Goal: Task Accomplishment & Management: Complete application form

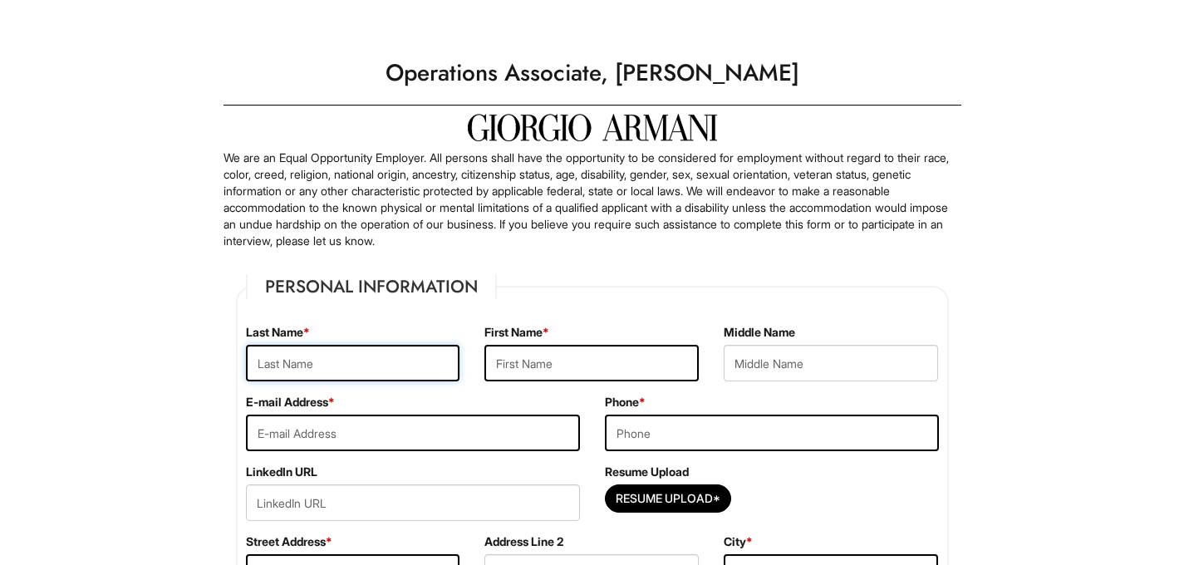
click at [303, 349] on input "text" at bounding box center [353, 363] width 214 height 37
type input "Chi"
type input "Alice"
type input "acchi41502@gmail.com"
type input "16 Ridge Road"
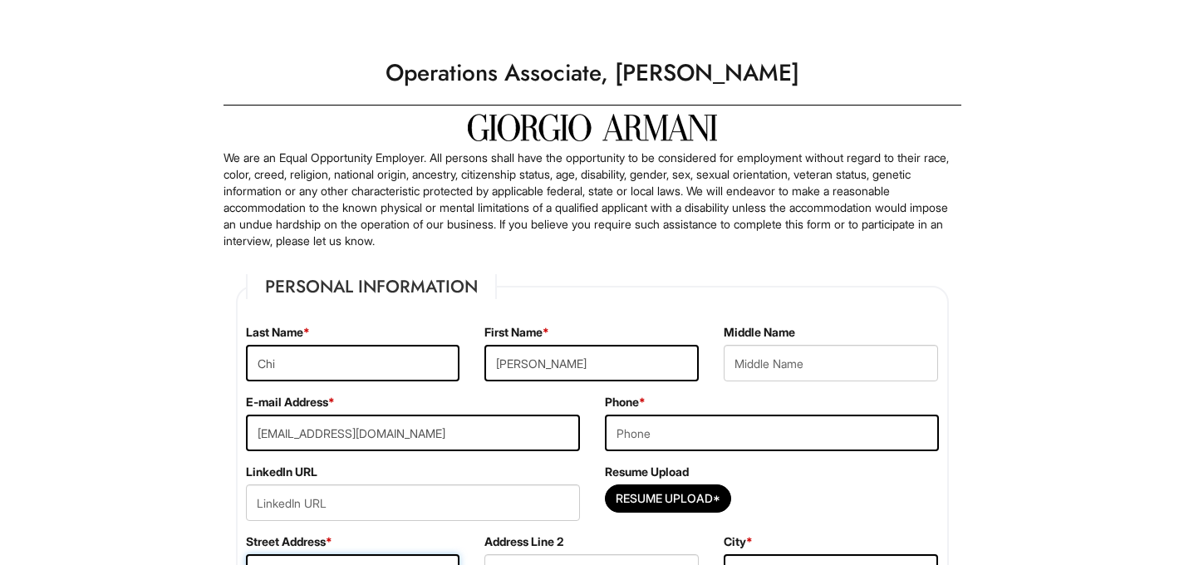
type input "Warren"
select select "NJ"
type input "07059"
select select "United States of America"
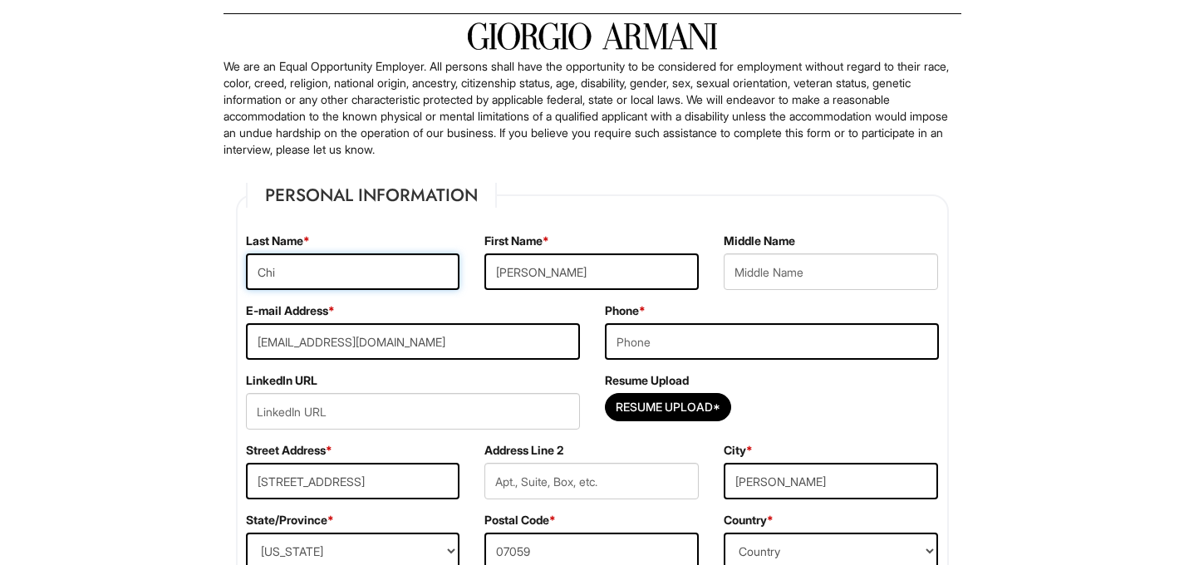
scroll to position [123, 0]
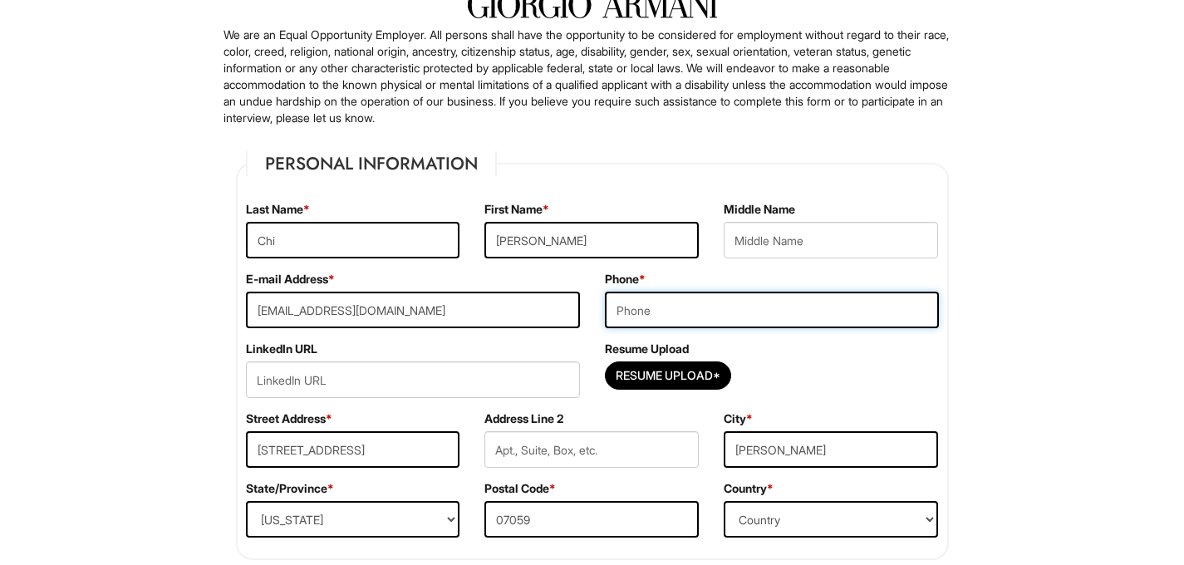
click at [641, 324] on input "tel" at bounding box center [772, 310] width 334 height 37
type input "9083004485"
click at [645, 371] on input "Resume Upload*" at bounding box center [668, 375] width 125 height 27
type input "C:\fakepath\Marketing Resume - Alice Chi (Aug 2025).pdf"
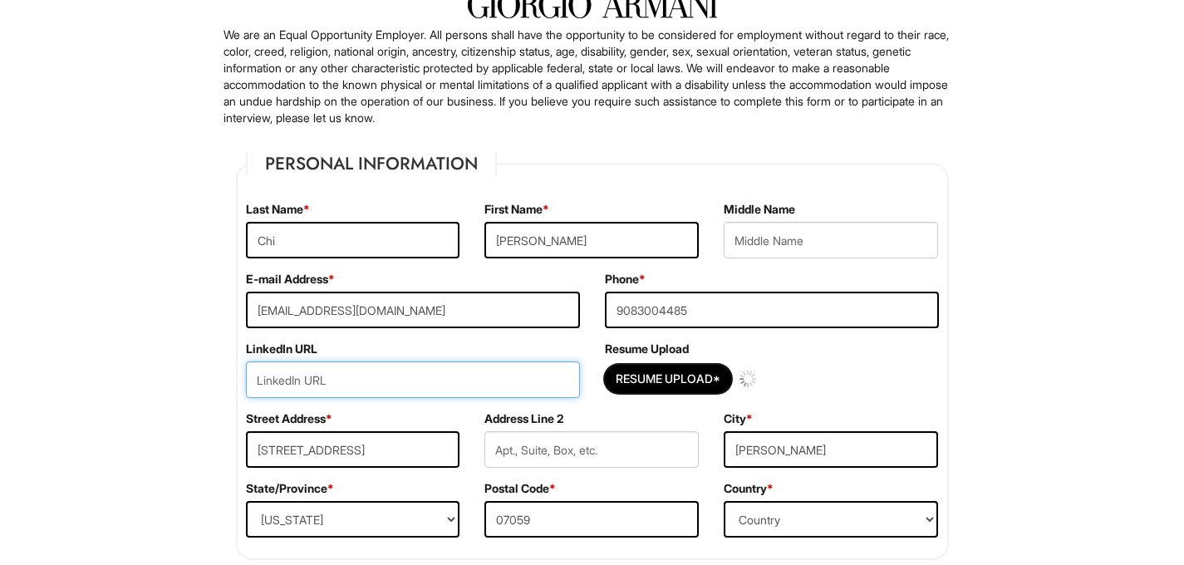
click at [376, 366] on input "url" at bounding box center [413, 379] width 334 height 37
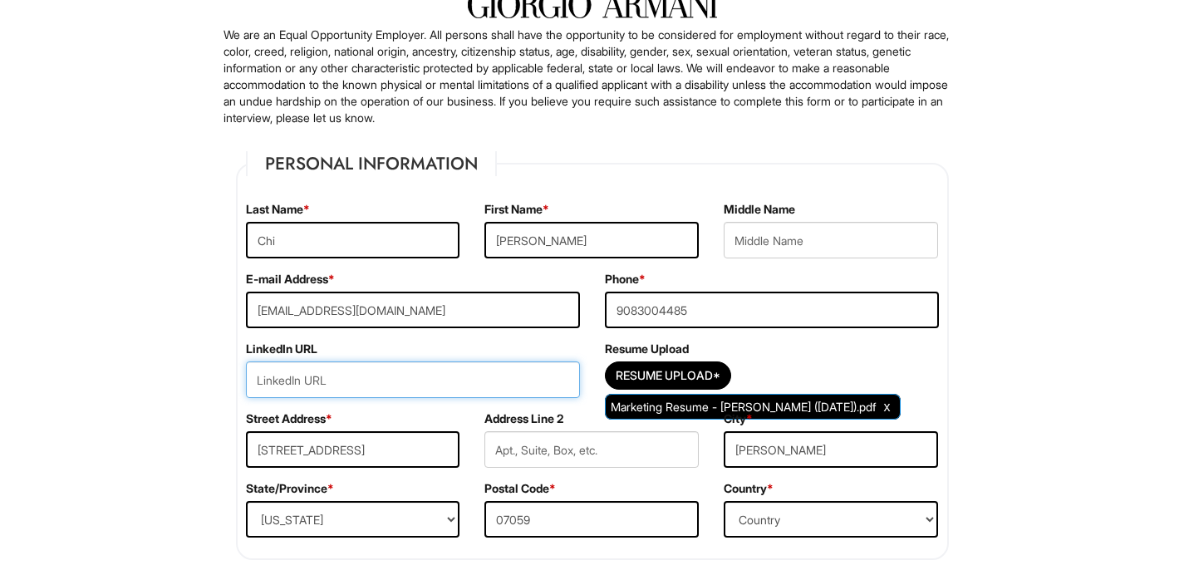
paste input "https://www.linkedin.com/in/alice-chi/"
type input "https://www.linkedin.com/in/alice-chi/"
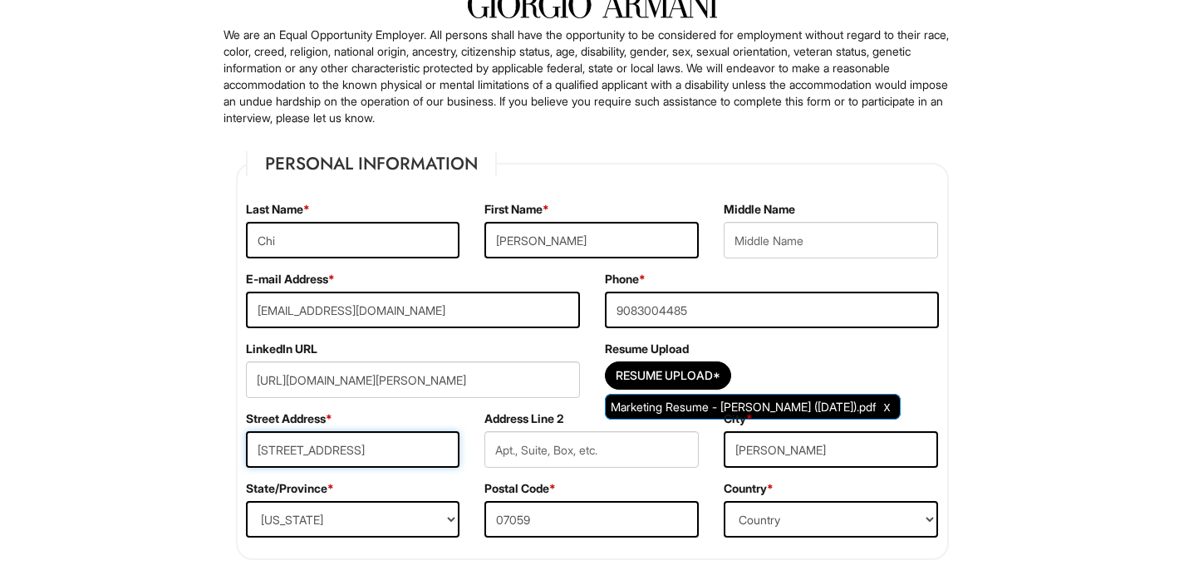
click at [358, 442] on input "16 Ridge Road" at bounding box center [353, 449] width 214 height 37
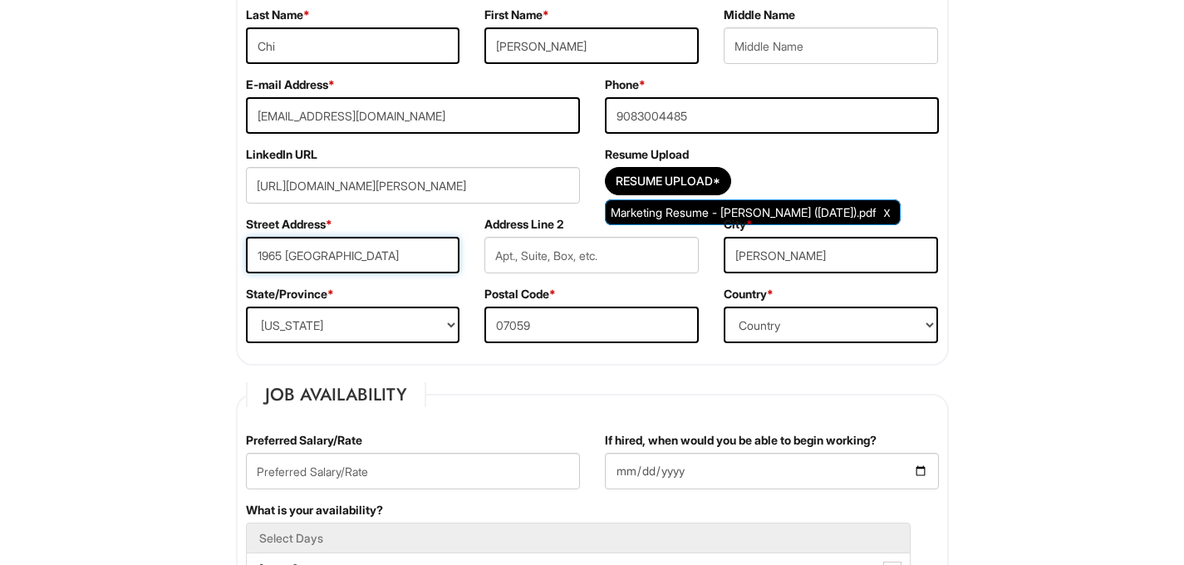
scroll to position [318, 0]
type input "1965 Broadway"
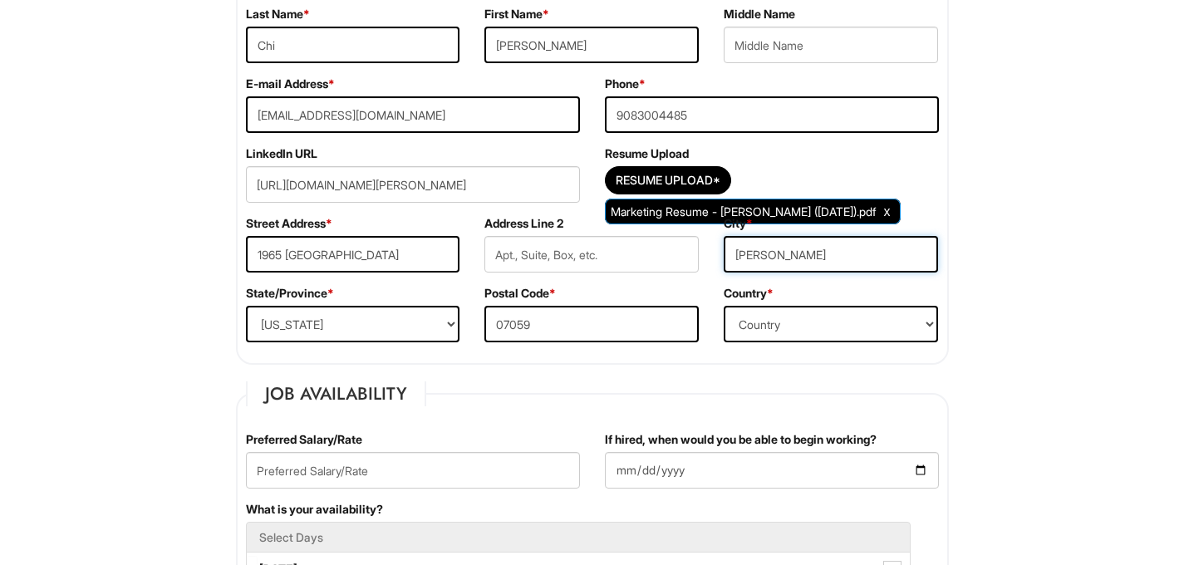
click at [800, 242] on input "Warren" at bounding box center [831, 254] width 214 height 37
type input "New York"
click at [429, 332] on select "State/Province ALABAMA ALASKA ARIZONA ARKANSAS CALIFORNIA COLORADO CONNECTICUT …" at bounding box center [353, 324] width 214 height 37
select select "NY"
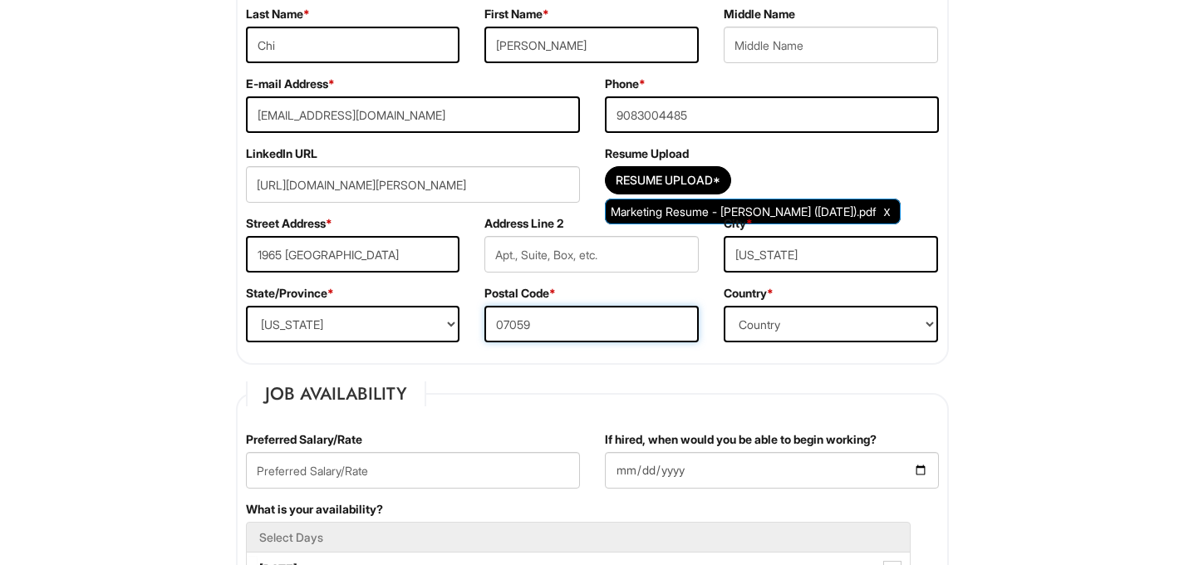
click at [534, 309] on input "07059" at bounding box center [591, 324] width 214 height 37
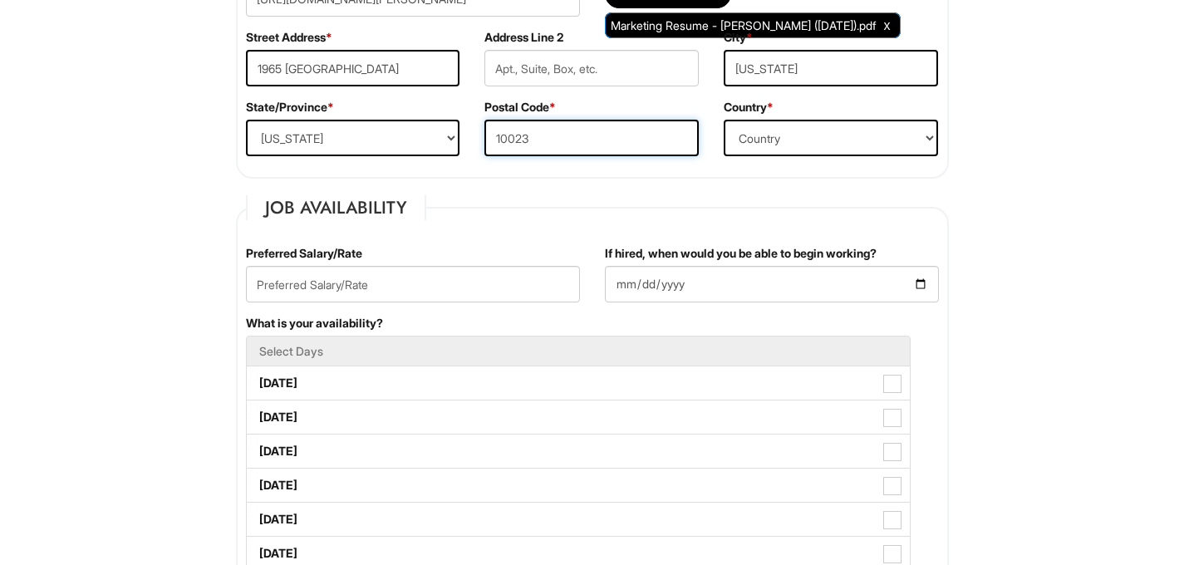
scroll to position [516, 0]
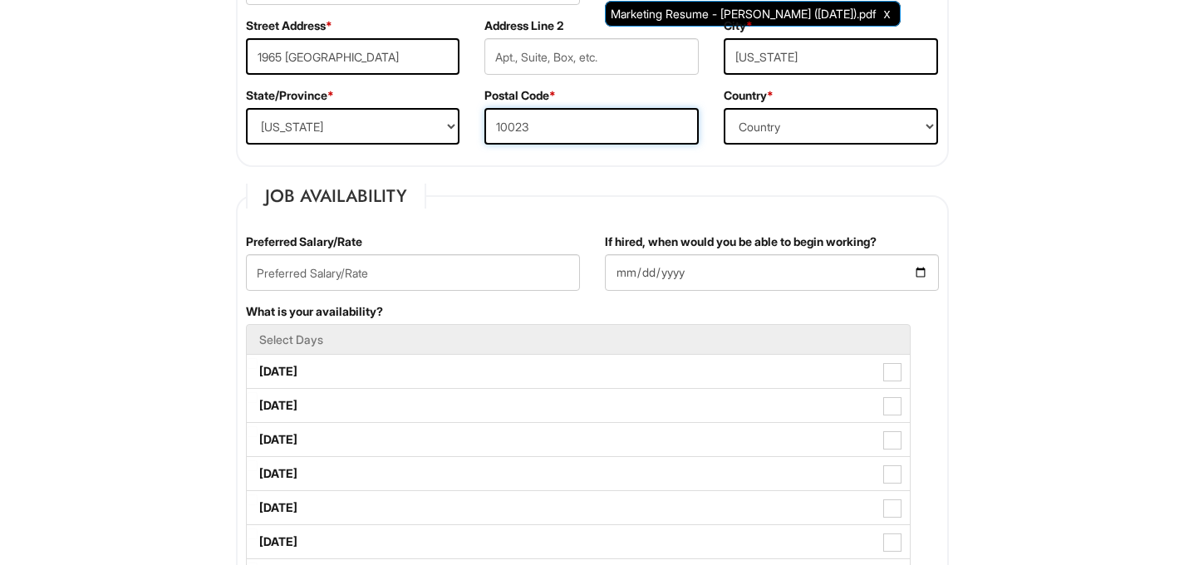
type input "10023"
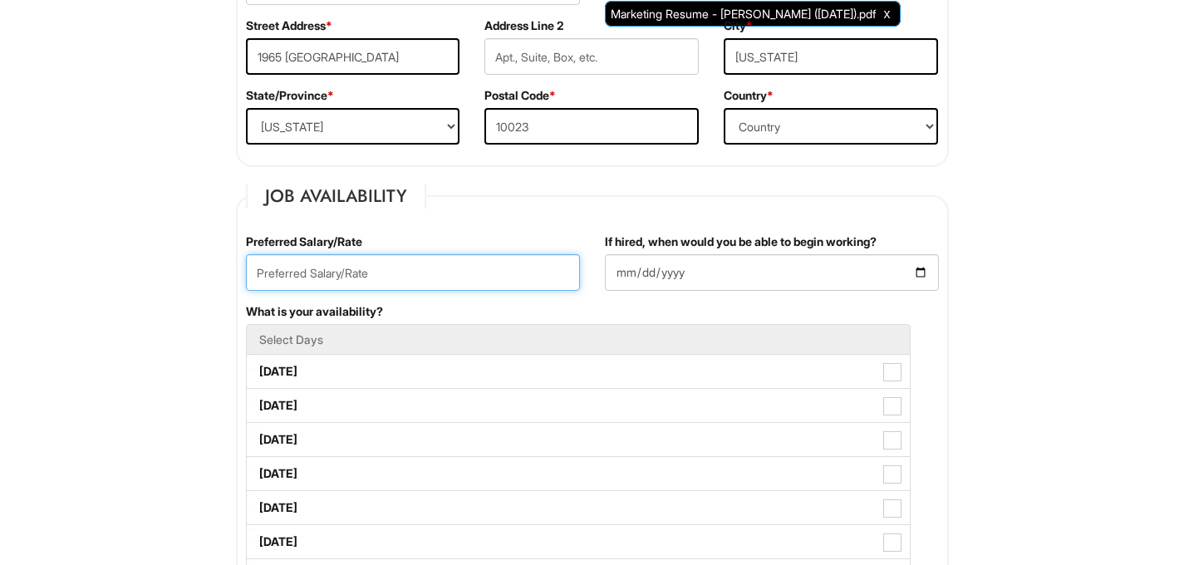
click at [503, 272] on input "text" at bounding box center [413, 272] width 334 height 37
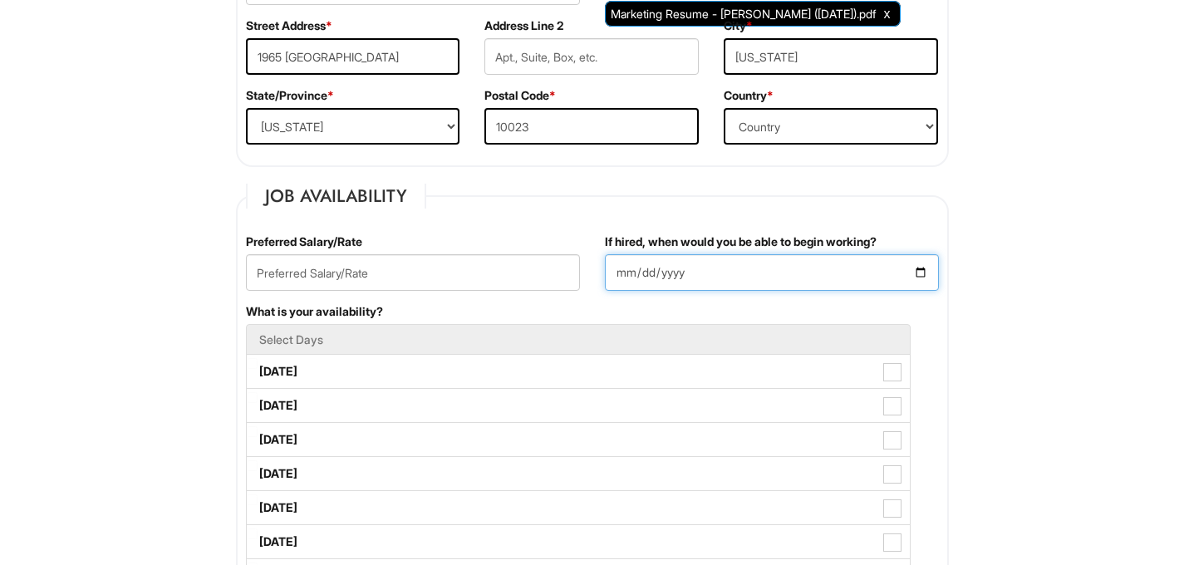
click at [927, 268] on input "If hired, when would you be able to begin working?" at bounding box center [772, 272] width 334 height 37
type input "2025-09-08"
click at [481, 290] on div "Preferred Salary/Rate" at bounding box center [412, 268] width 359 height 70
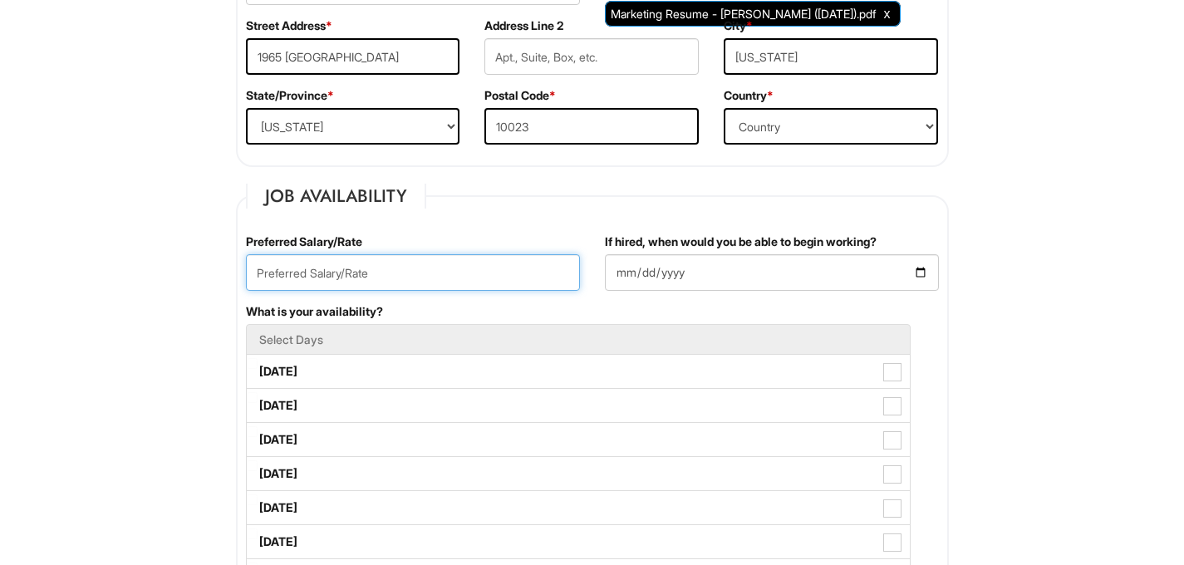
click at [477, 286] on input "text" at bounding box center [413, 272] width 334 height 37
click at [477, 266] on input "text" at bounding box center [413, 272] width 334 height 37
click at [456, 280] on input "text" at bounding box center [413, 272] width 334 height 37
click at [444, 311] on div "What is your availability? Select Days Monday Tuesday Wednesday Thursday Friday…" at bounding box center [592, 456] width 718 height 307
click at [513, 267] on input "text" at bounding box center [413, 272] width 334 height 37
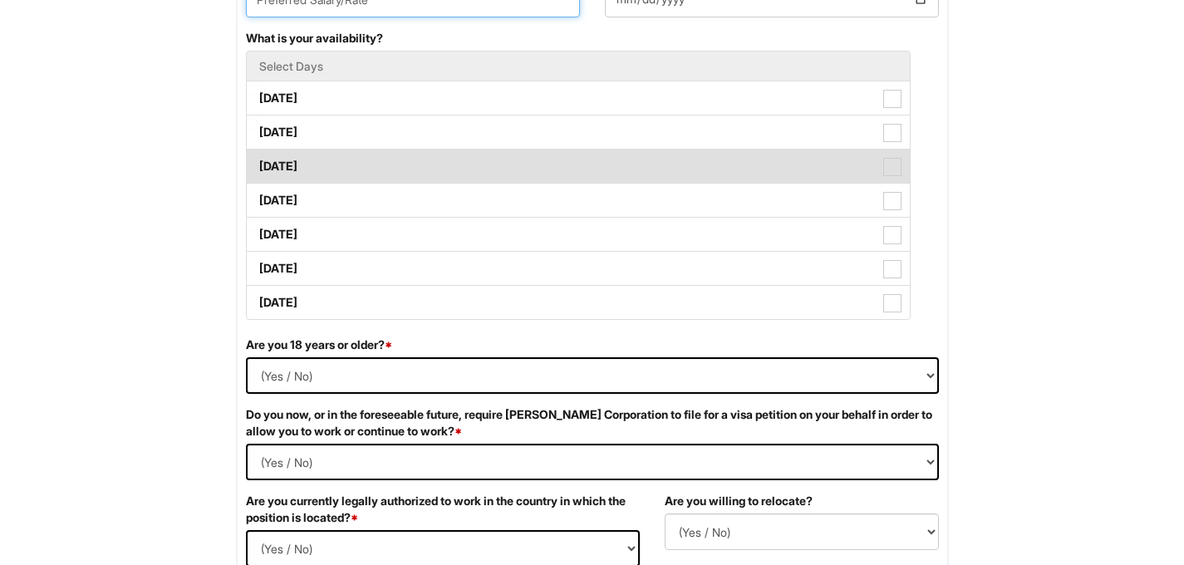
scroll to position [790, 0]
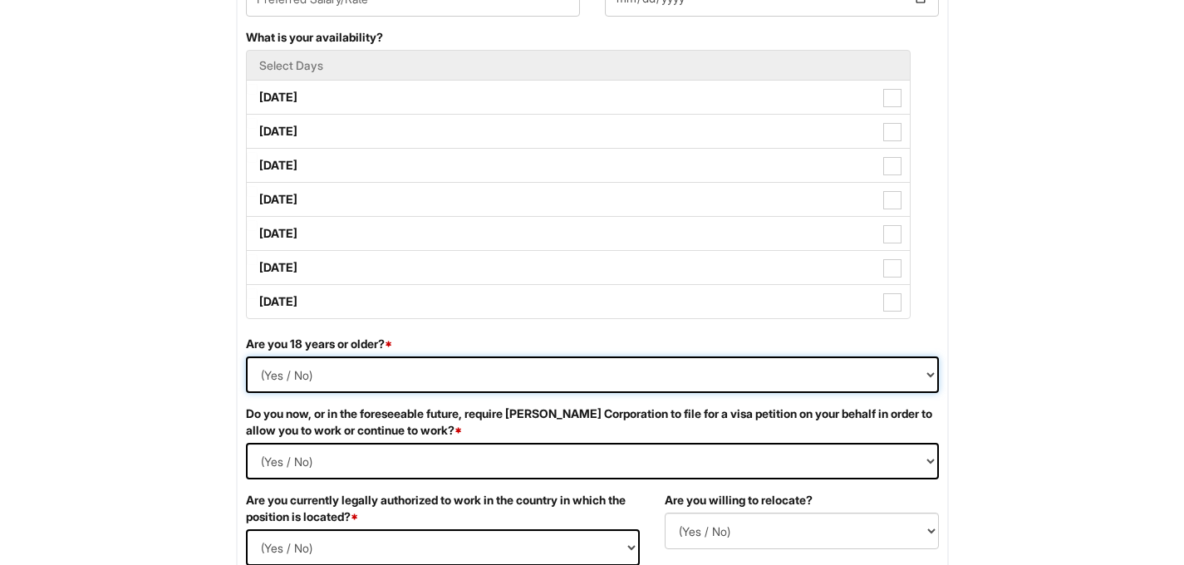
click at [361, 359] on select "(Yes / No) Yes No" at bounding box center [592, 374] width 693 height 37
select select "Yes"
click at [347, 453] on Required "(Yes / No) Yes No" at bounding box center [592, 461] width 693 height 37
select Required "No"
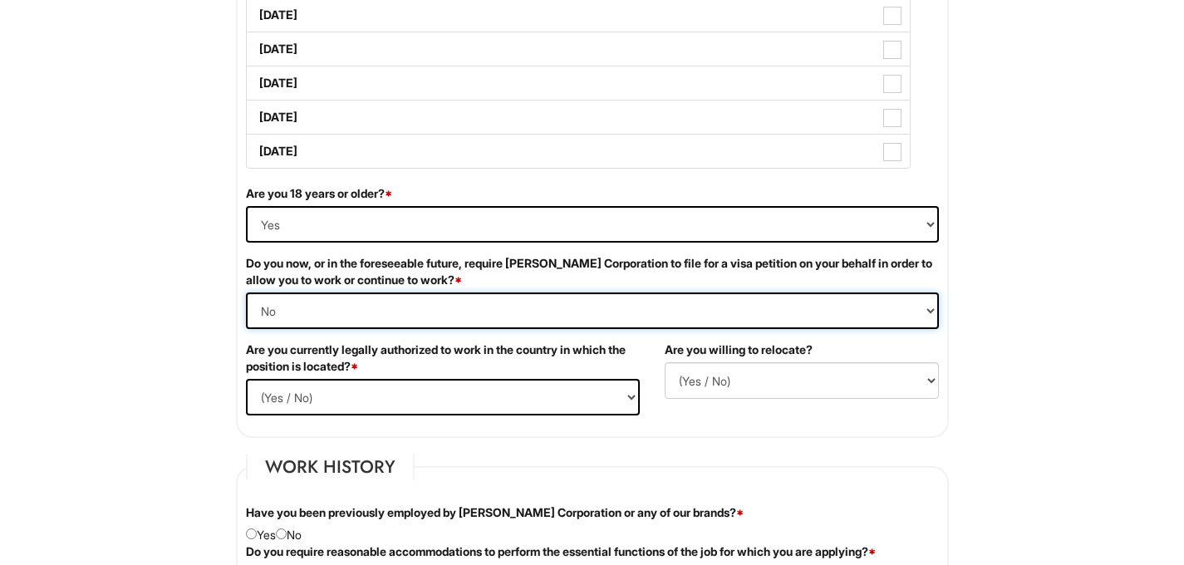
scroll to position [948, 0]
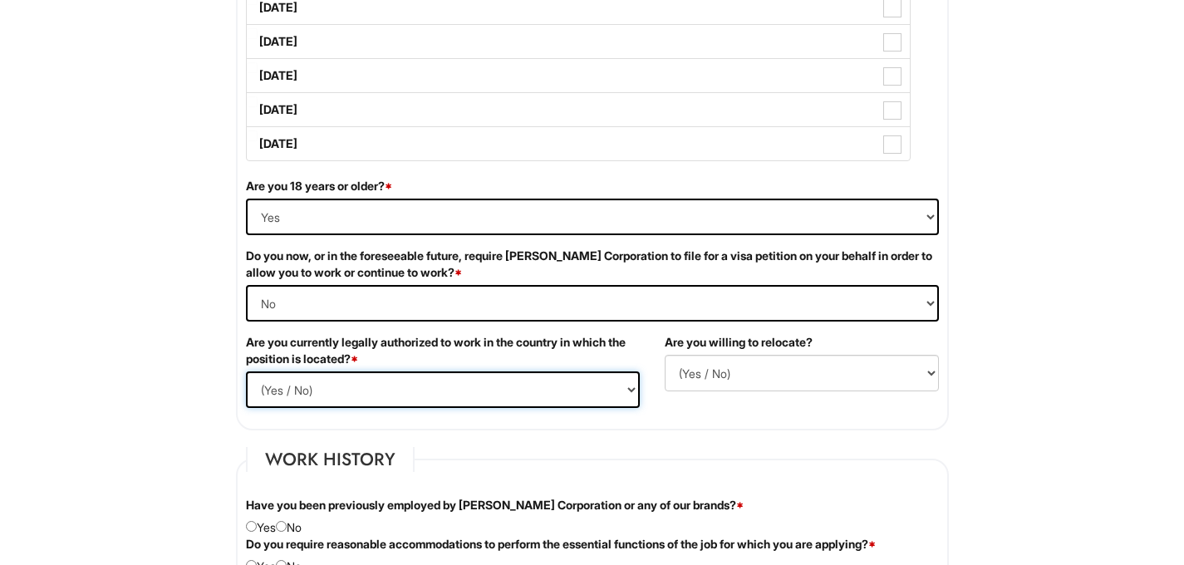
click at [347, 404] on select "(Yes / No) Yes No" at bounding box center [443, 389] width 394 height 37
select select "Yes"
click at [834, 392] on div "Are you willing to relocate? (Yes / No) No Yes" at bounding box center [801, 369] width 299 height 70
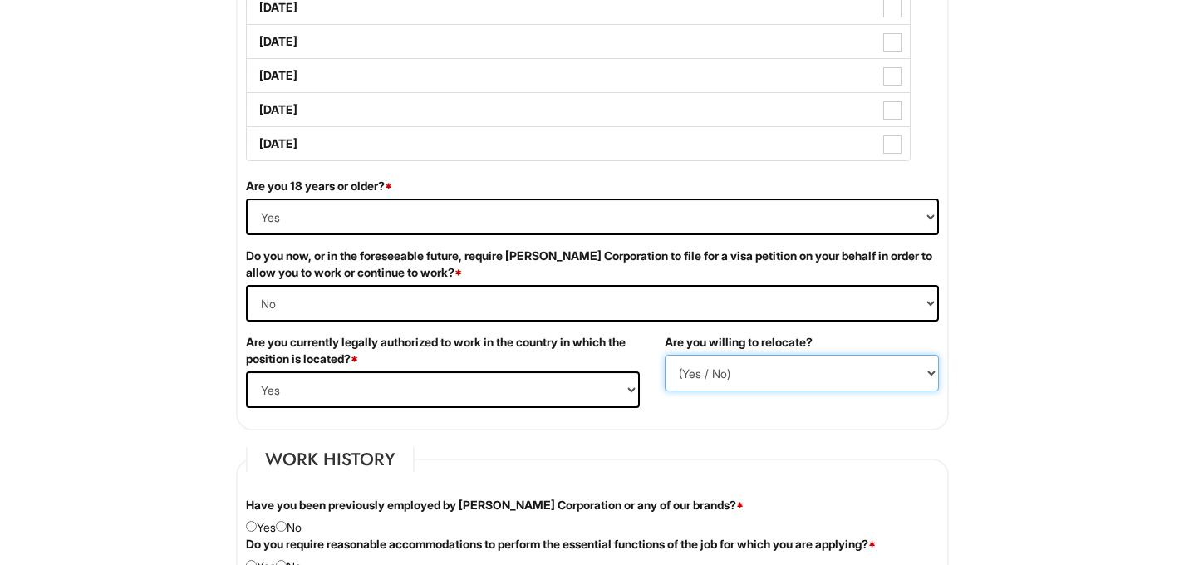
click at [830, 373] on select "(Yes / No) No Yes" at bounding box center [802, 373] width 274 height 37
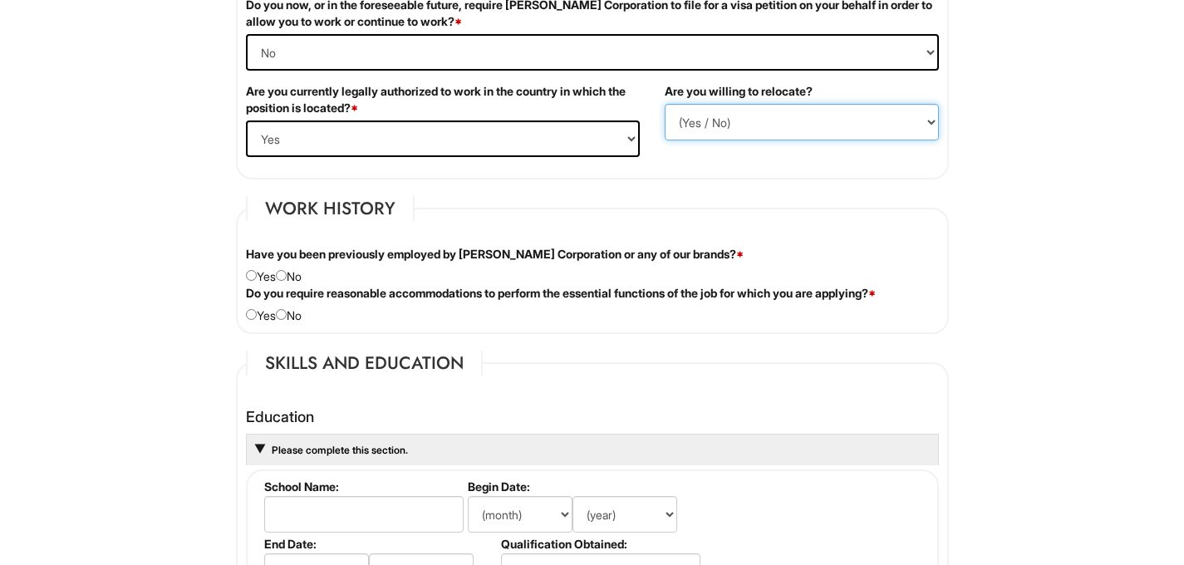
scroll to position [1201, 0]
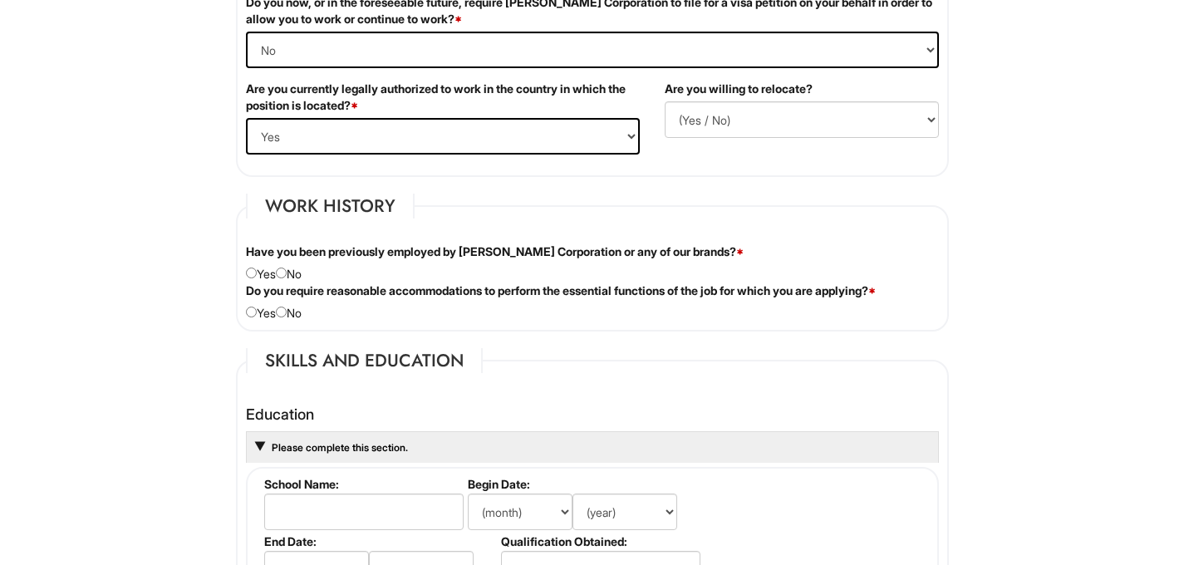
click at [286, 282] on div "Have you been previously employed by Giorgio Armani Corporation or any of our b…" at bounding box center [592, 262] width 718 height 39
click at [287, 273] on input "radio" at bounding box center [281, 272] width 11 height 11
radio input "true"
click at [287, 313] on input "radio" at bounding box center [281, 312] width 11 height 11
radio input "true"
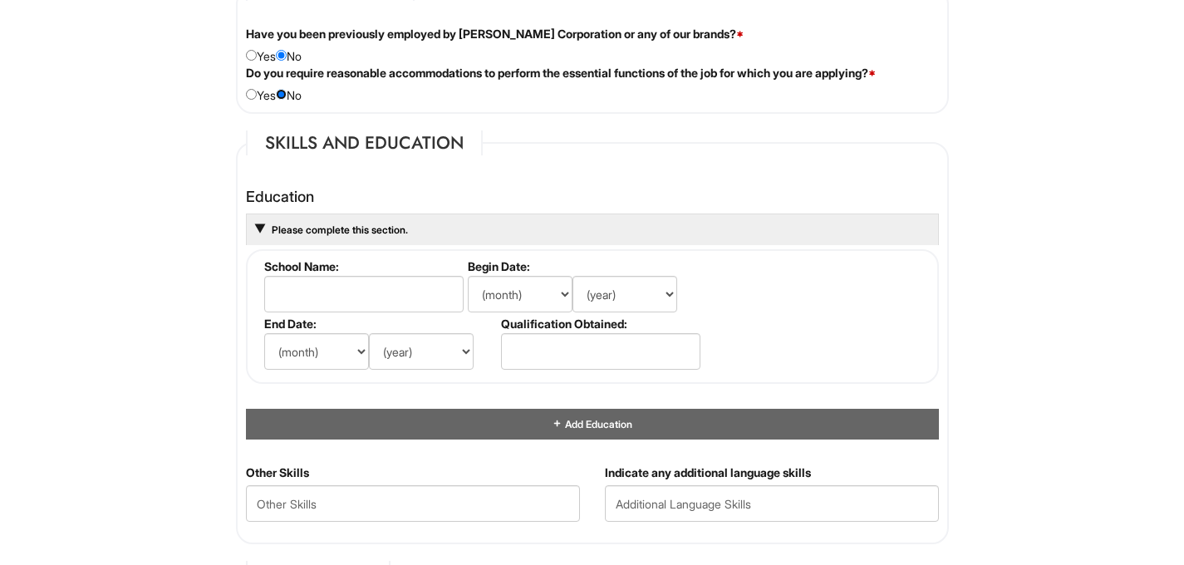
scroll to position [1421, 0]
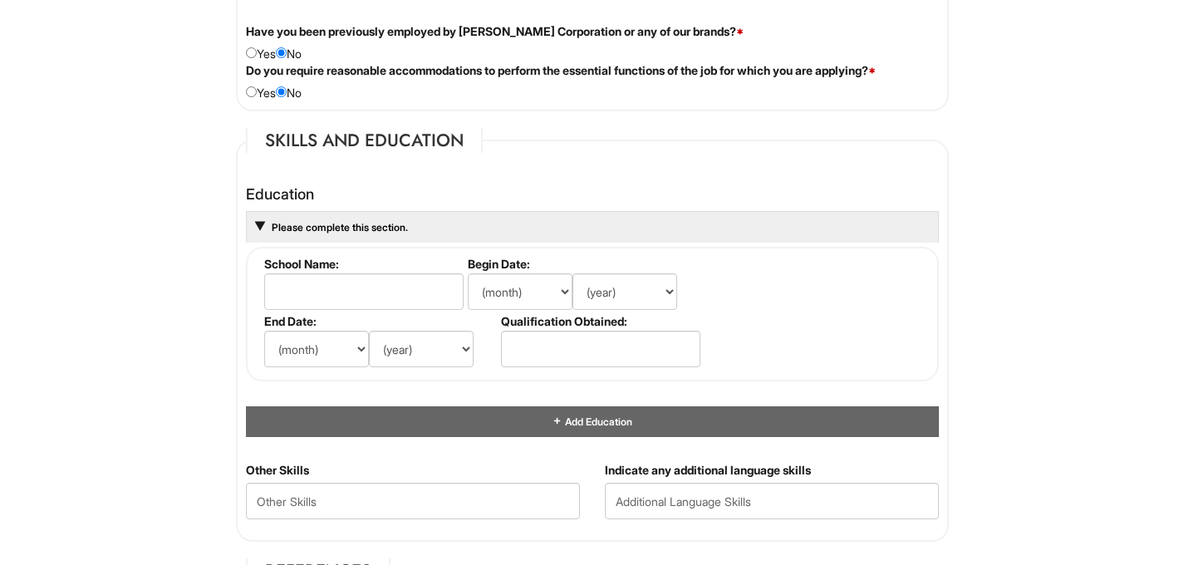
click at [309, 310] on li "School Name:" at bounding box center [362, 285] width 204 height 57
click at [309, 302] on input "text" at bounding box center [363, 291] width 199 height 37
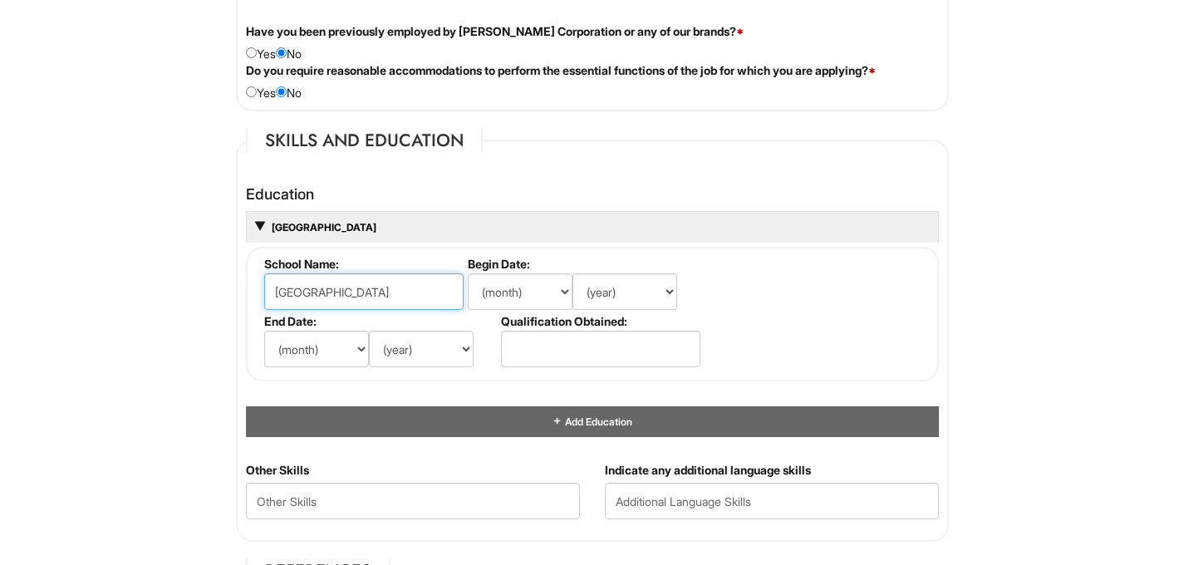
type input "Northeastern University"
click at [534, 292] on select "(month) Jan Feb Mar Apr May Jun Jul Aug Sep Oct Nov Dec" at bounding box center [520, 291] width 105 height 37
select select "9"
click at [613, 296] on select "(year) 2029 2028 2027 2026 2025 2024 2023 2022 2021 2020 2019 2018 2017 2016 20…" at bounding box center [624, 291] width 105 height 37
select select "2020"
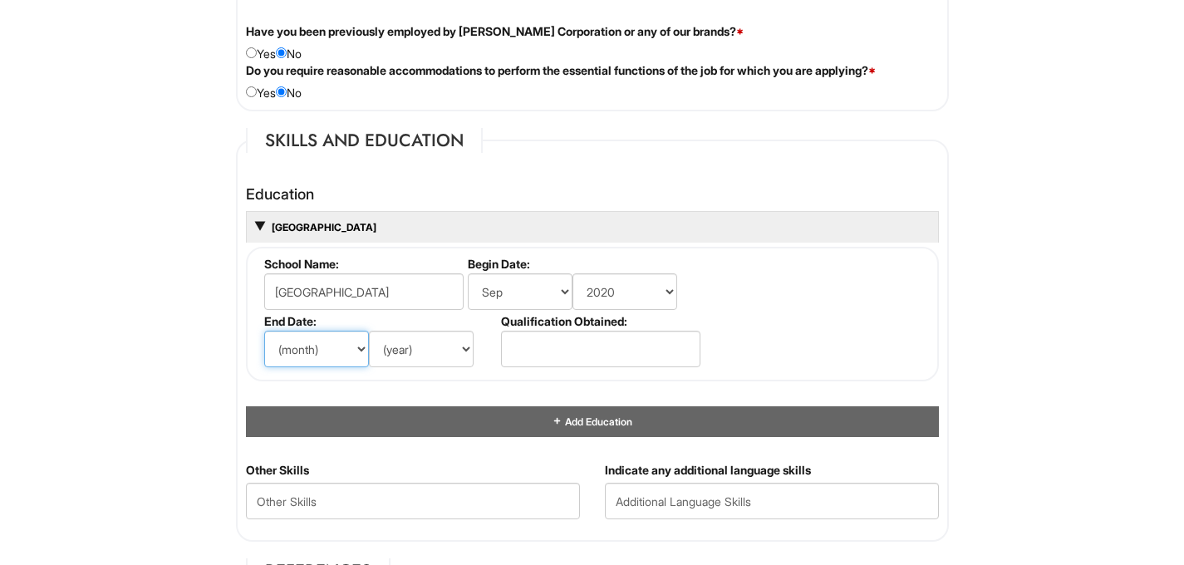
click at [349, 350] on select "(month) Jan Feb Mar Apr May Jun Jul Aug Sep Oct Nov Dec" at bounding box center [316, 349] width 105 height 37
select select "5"
click at [397, 371] on li "End Date: (month) Jan Feb Mar Apr May Jun Jul Aug Sep Oct Nov Dec (year) 2029 2…" at bounding box center [378, 342] width 237 height 57
click at [398, 358] on select "(year) 2029 2028 2027 2026 2025 2024 2023 2022 2021 2020 2019 2018 2017 2016 20…" at bounding box center [421, 349] width 105 height 37
select select "2024"
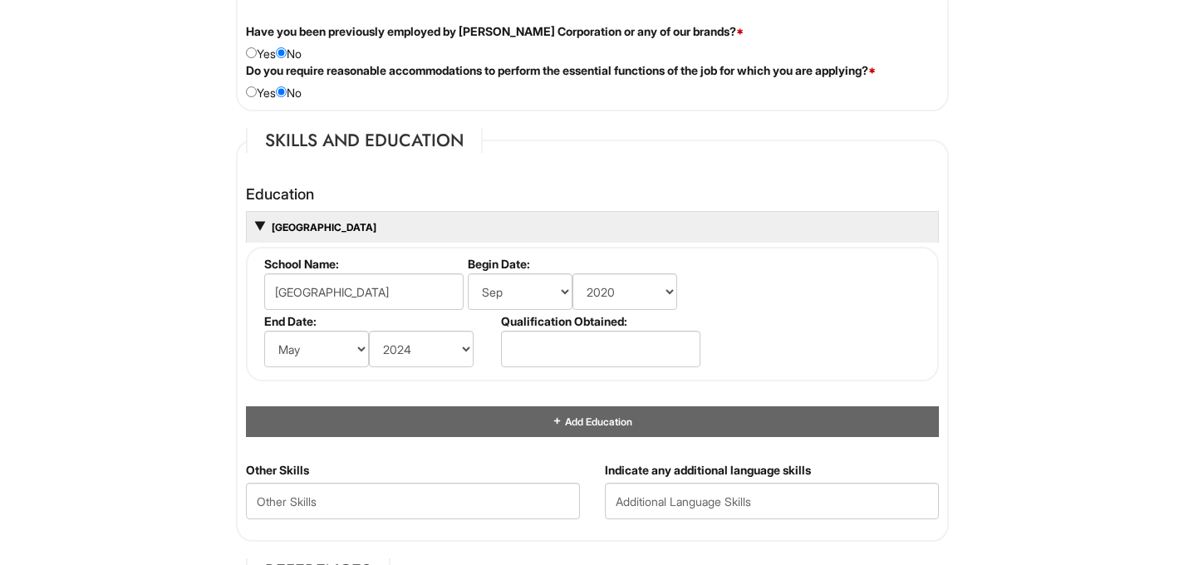
click at [557, 370] on li "Qualification Obtained:" at bounding box center [599, 342] width 204 height 57
click at [557, 360] on input "text" at bounding box center [600, 349] width 199 height 37
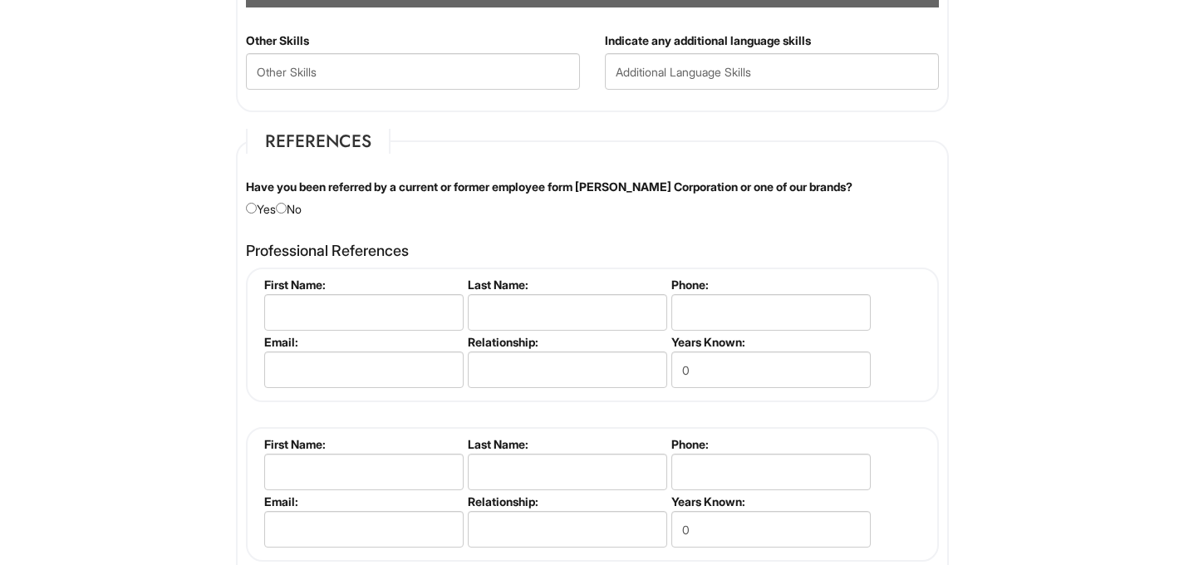
scroll to position [1854, 0]
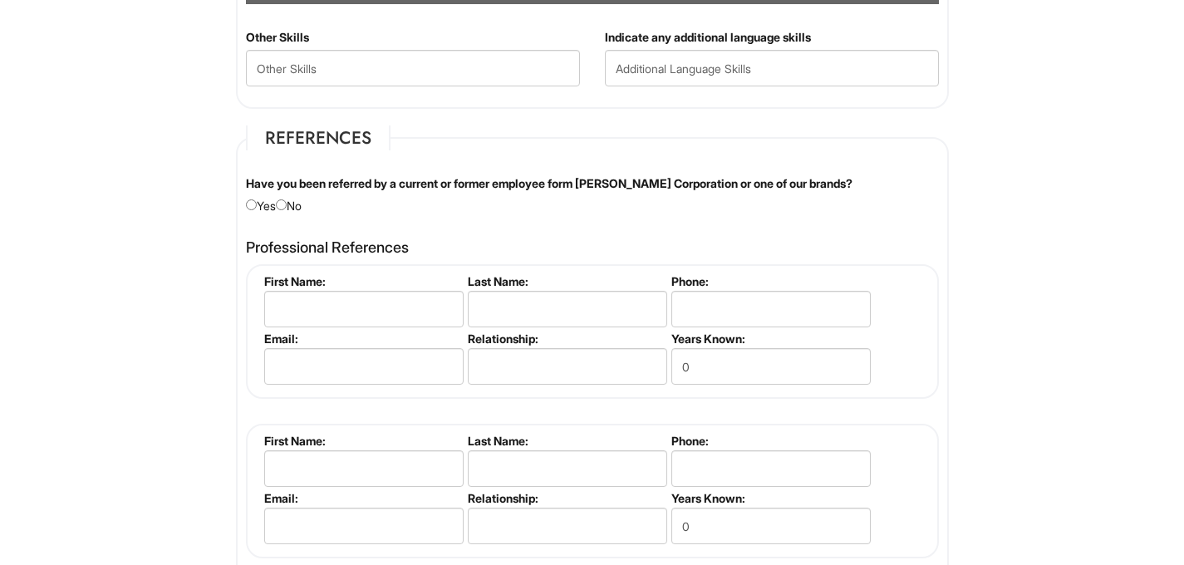
type input "Yes"
click at [284, 202] on input "radio" at bounding box center [281, 204] width 11 height 11
radio input "true"
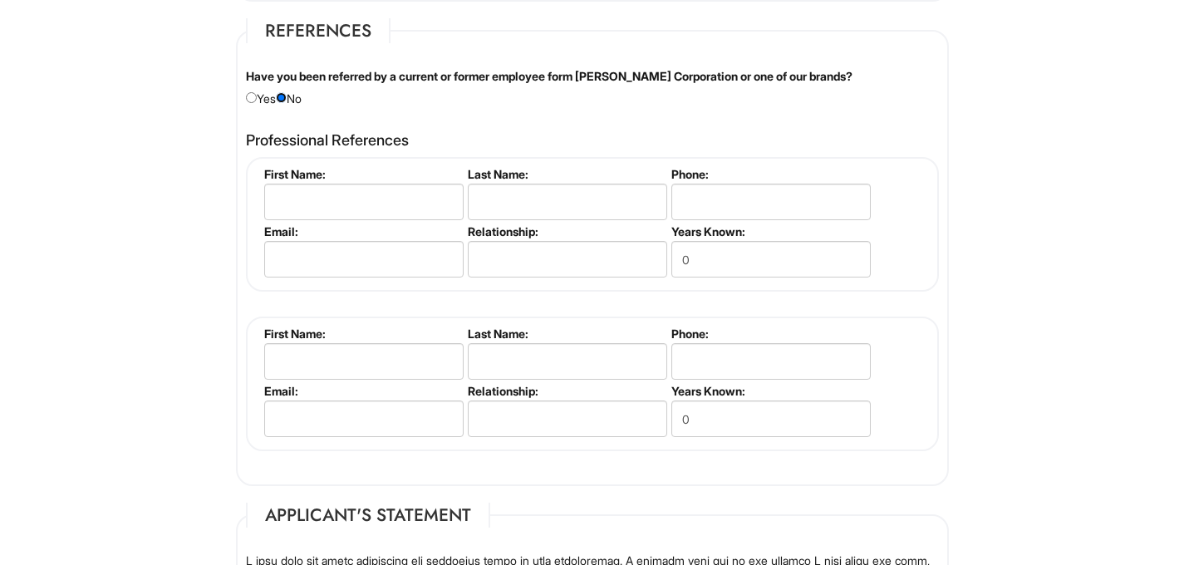
scroll to position [1994, 0]
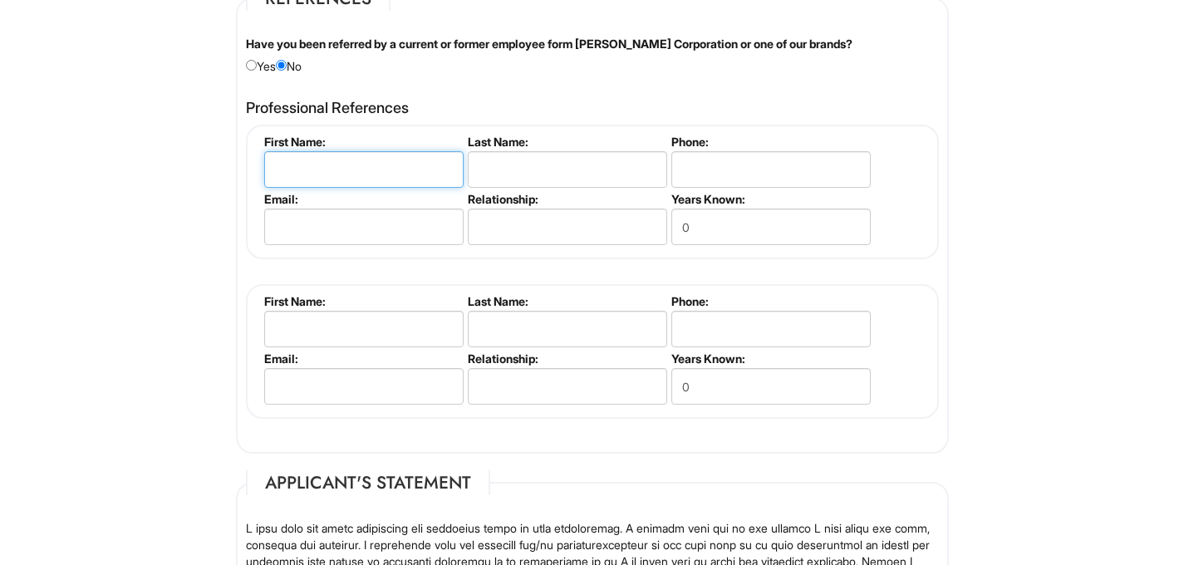
click at [302, 164] on input "text" at bounding box center [363, 169] width 199 height 37
type input "Sean"
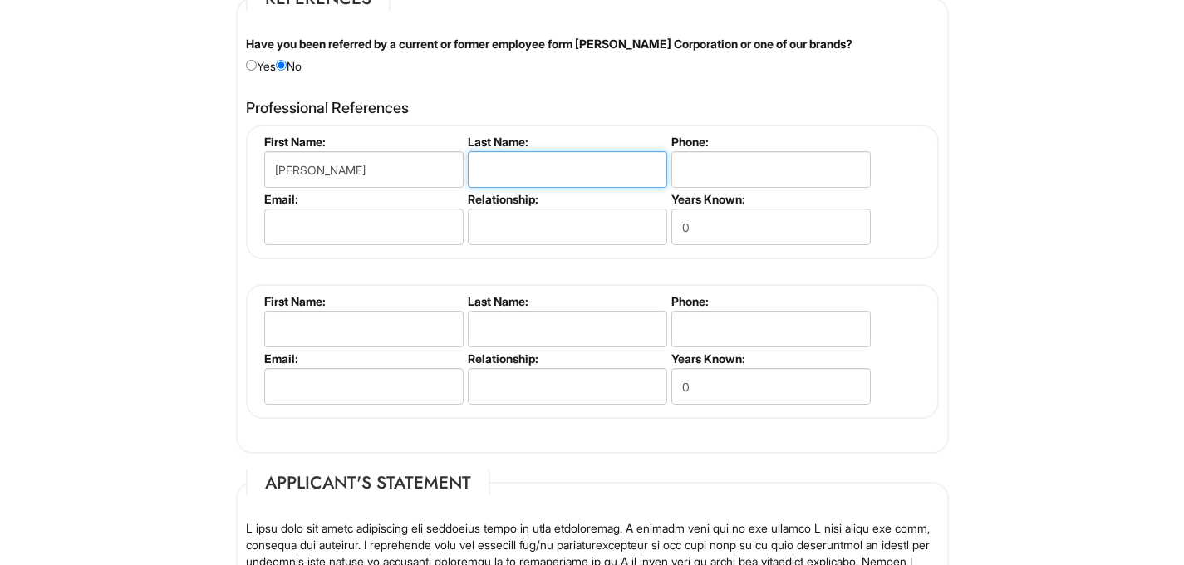
click at [499, 173] on input "text" at bounding box center [567, 169] width 199 height 37
click at [499, 173] on input "Resid" at bounding box center [567, 169] width 199 height 37
click at [499, 173] on input "id" at bounding box center [567, 169] width 199 height 37
type input "i"
type input "Reid"
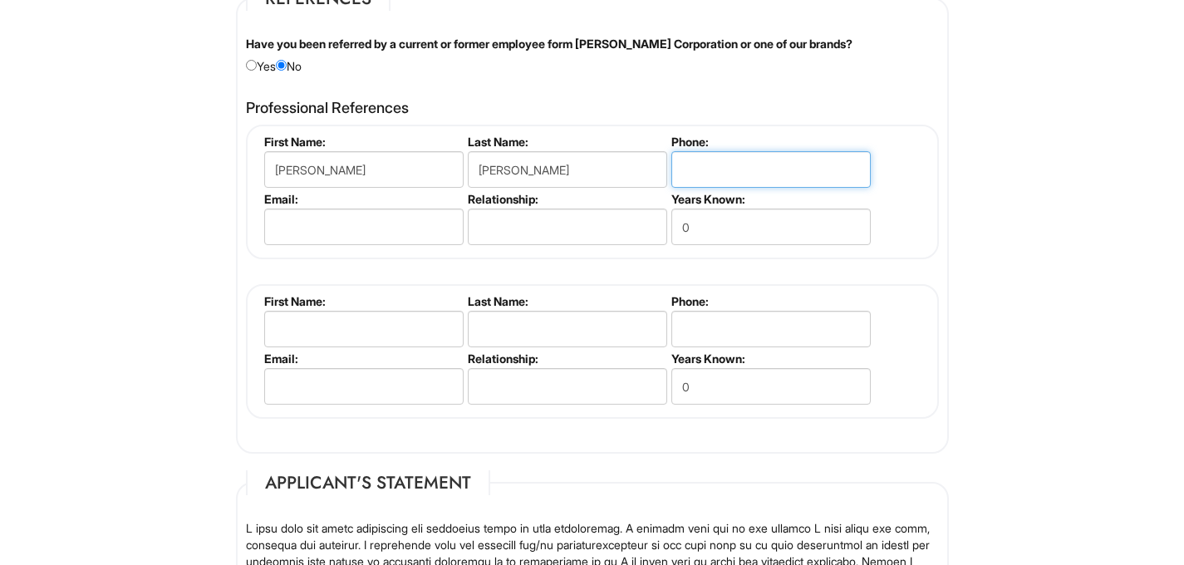
click at [724, 164] on input "tel" at bounding box center [770, 169] width 199 height 37
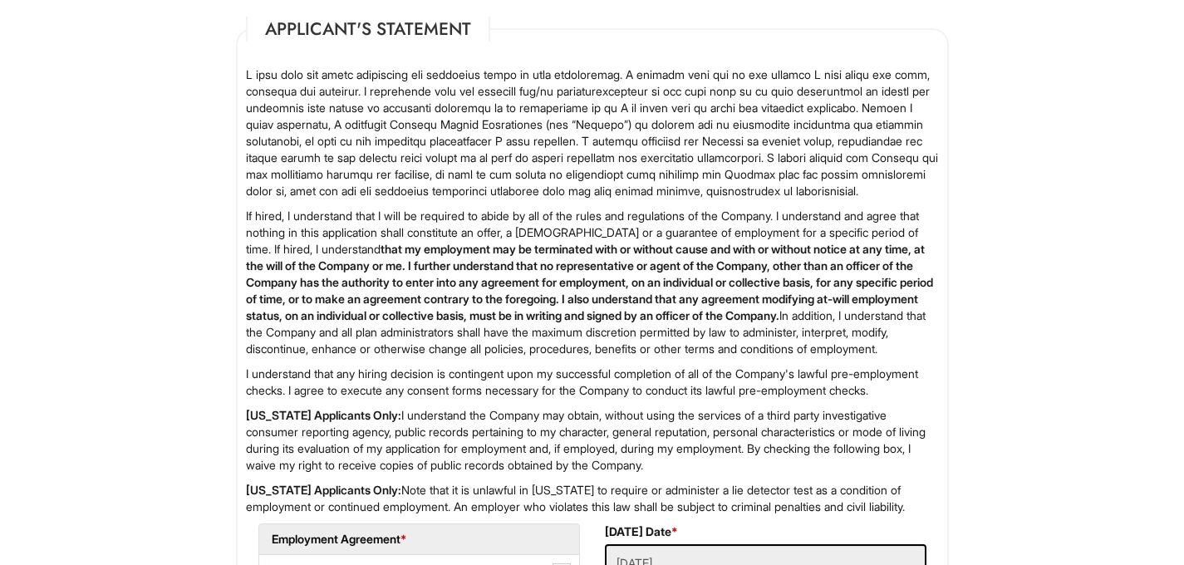
scroll to position [1873, 0]
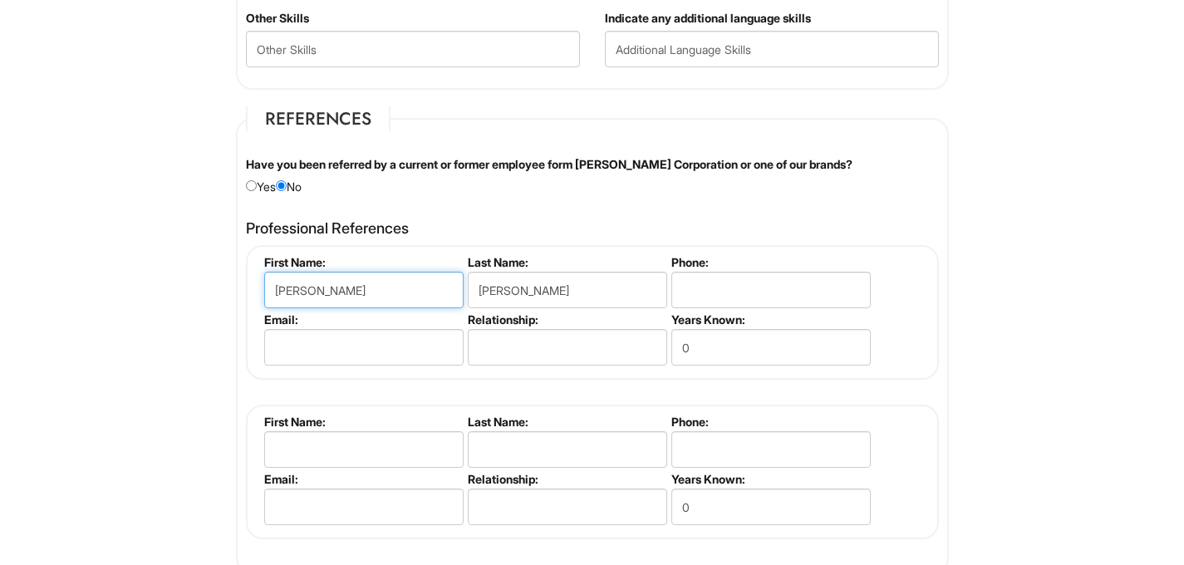
click at [356, 303] on input "Sean" at bounding box center [363, 290] width 199 height 37
type input "Tracy"
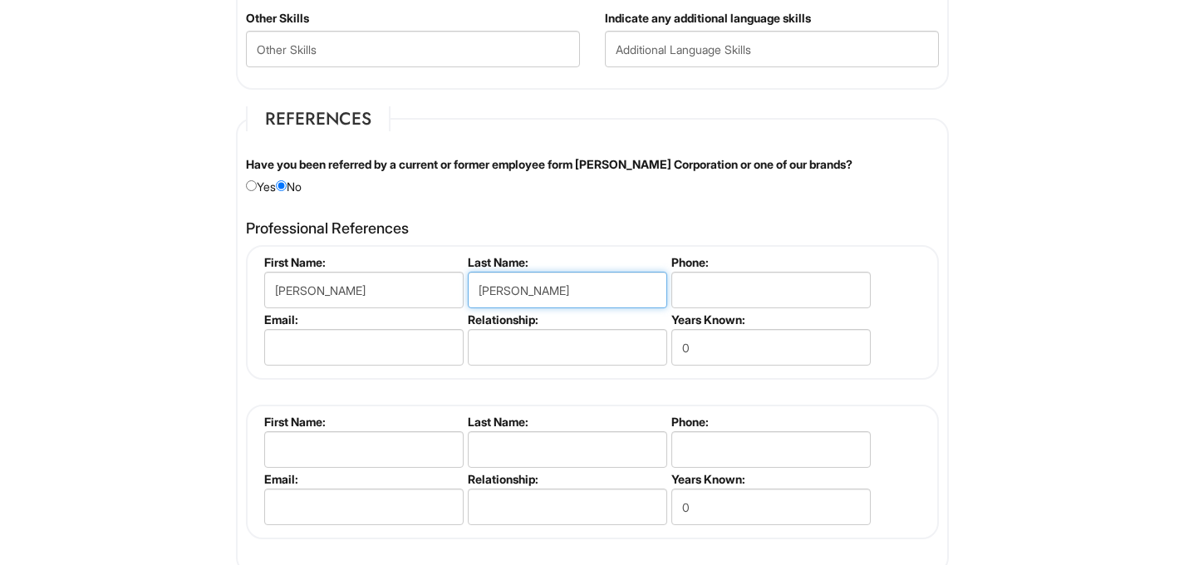
click at [524, 294] on input "Reid" at bounding box center [567, 290] width 199 height 37
type input "Stemple"
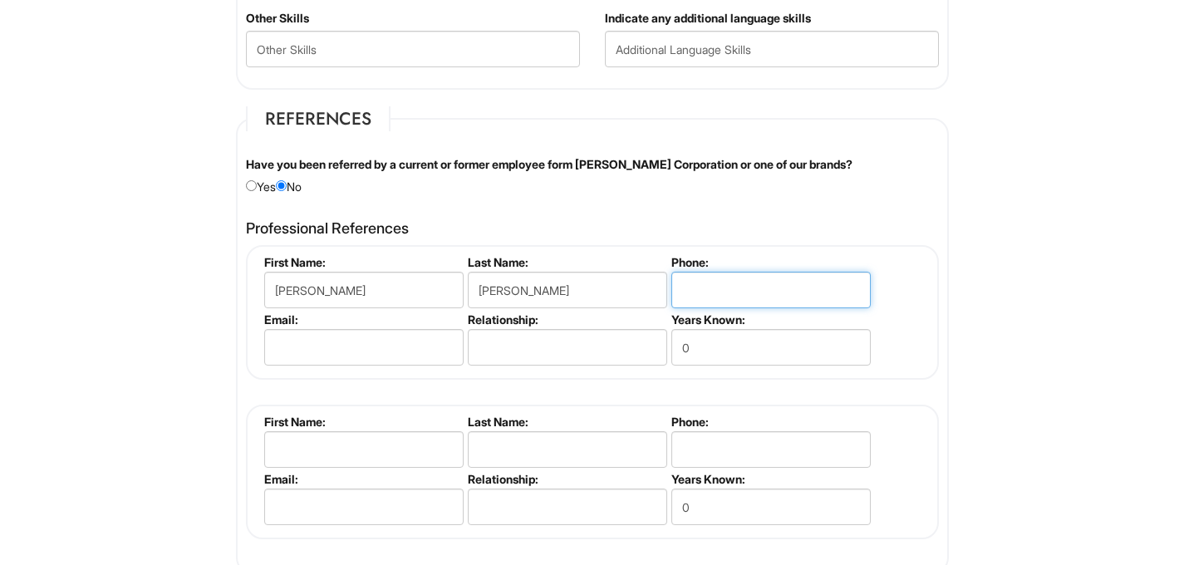
click at [712, 290] on input "tel" at bounding box center [770, 290] width 199 height 37
type input "9176126571"
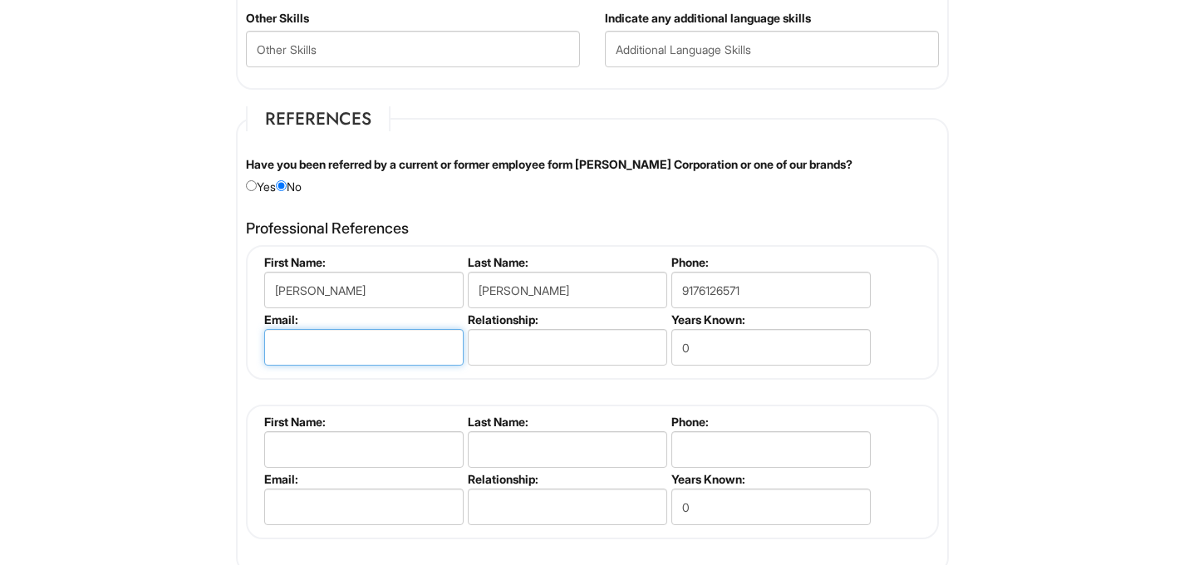
click at [302, 341] on input "email" at bounding box center [363, 347] width 199 height 37
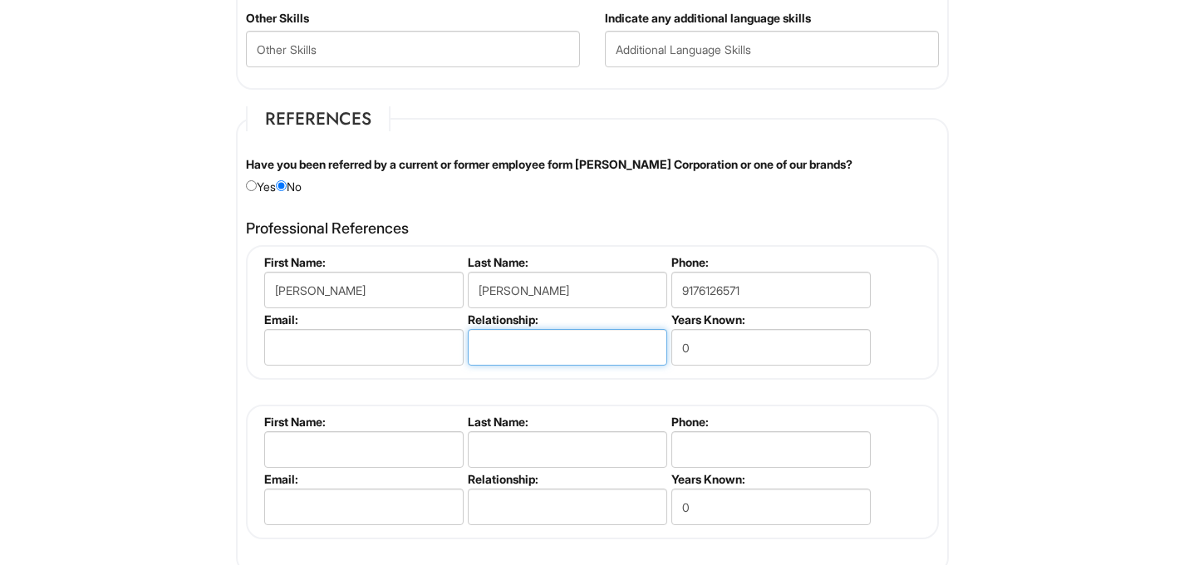
click at [483, 341] on input "text" at bounding box center [567, 347] width 199 height 37
type input "Supervisor"
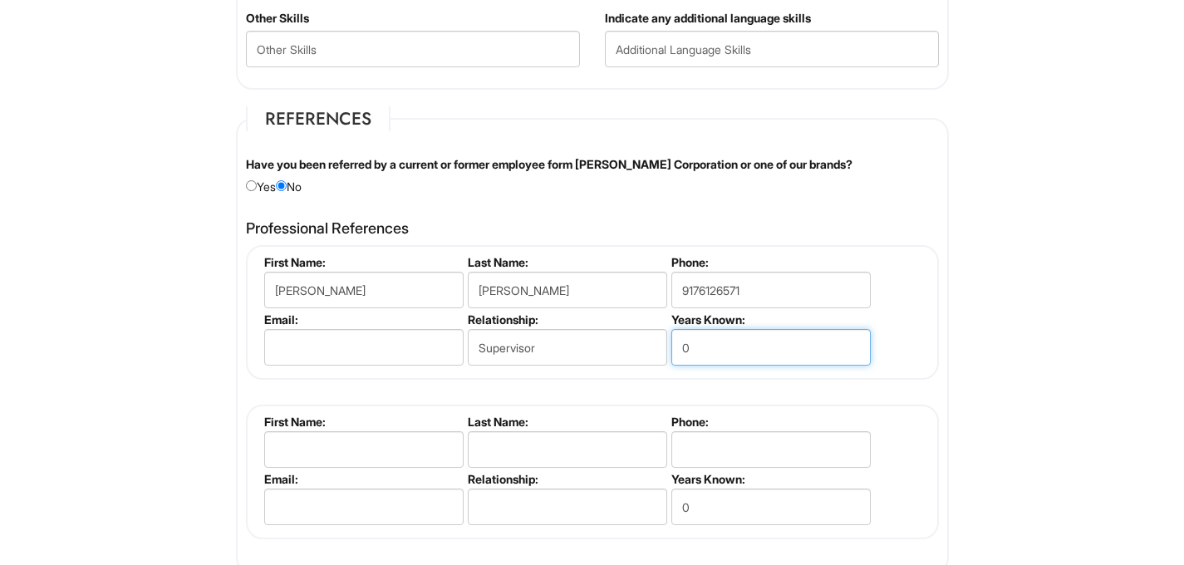
click at [705, 340] on input "0" at bounding box center [770, 347] width 199 height 37
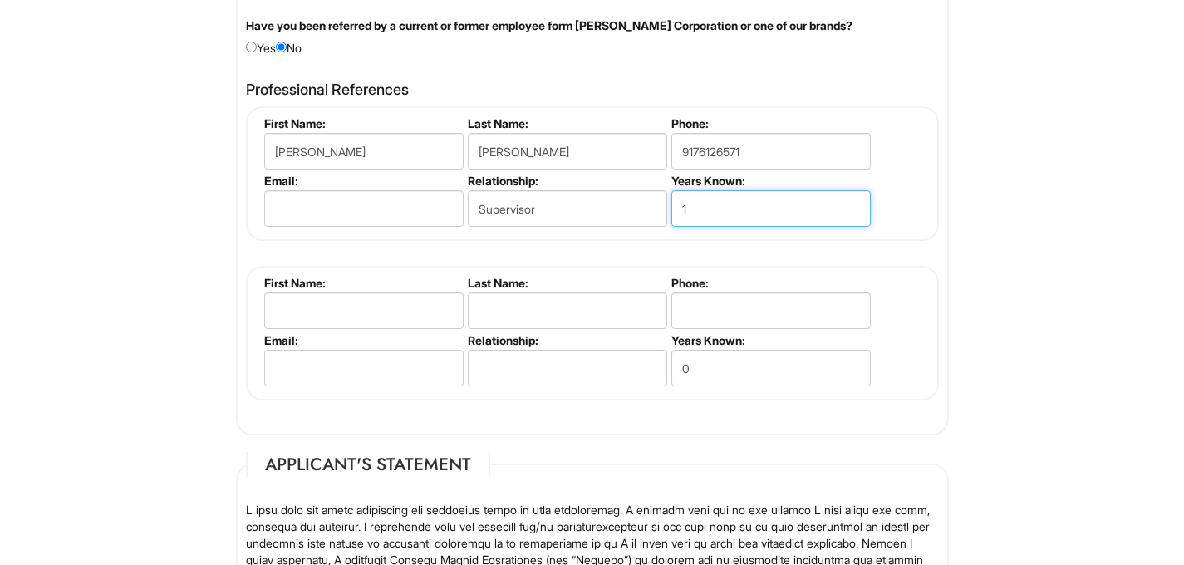
scroll to position [2031, 0]
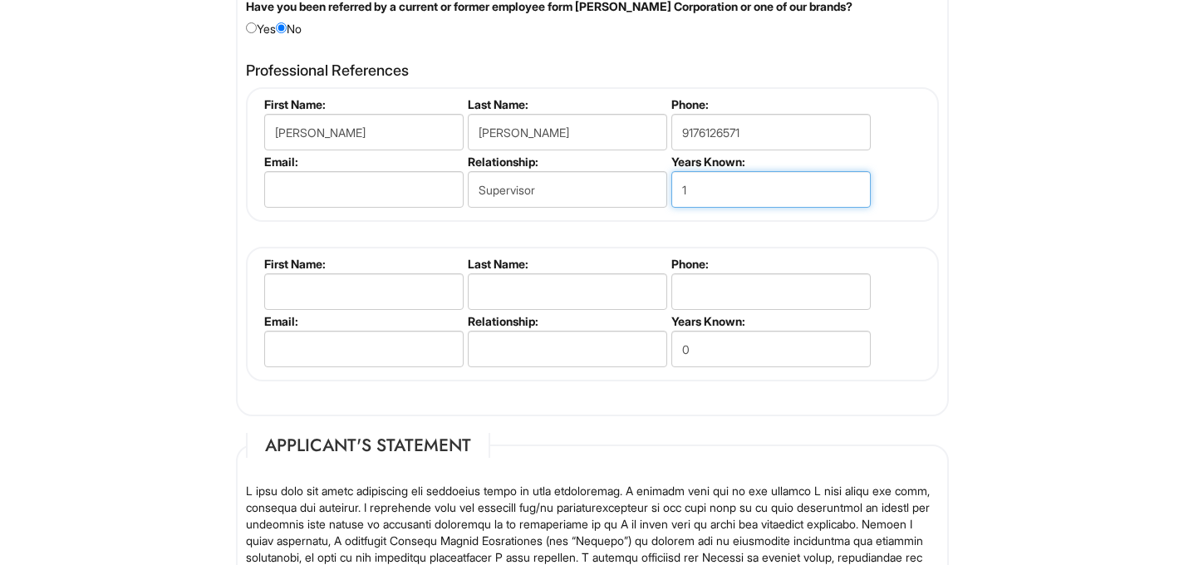
type input "1"
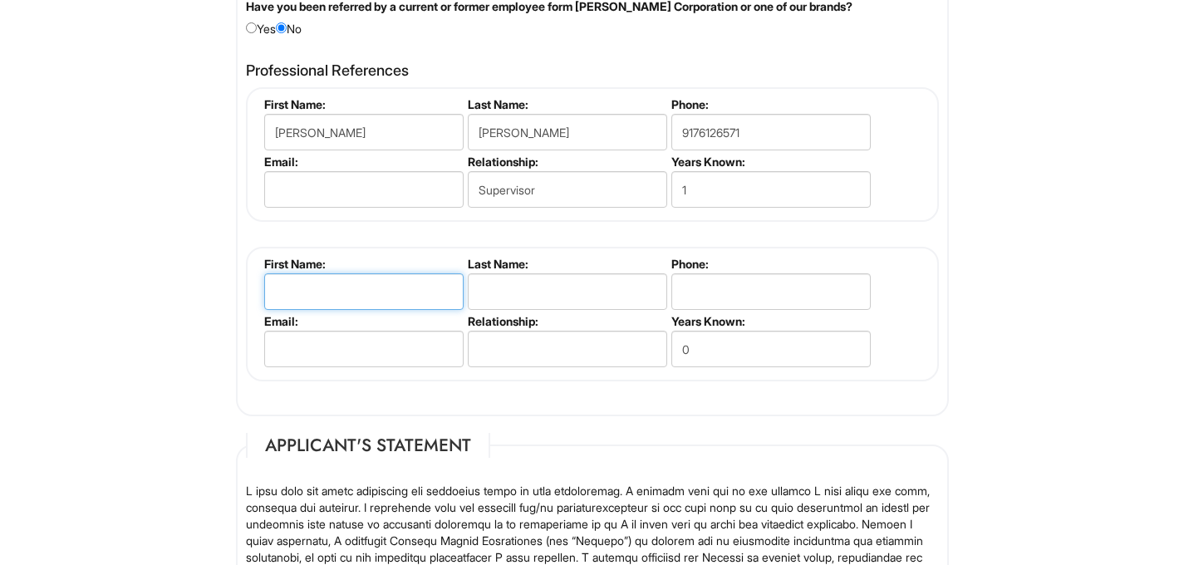
click at [403, 301] on input "text" at bounding box center [363, 291] width 199 height 37
type input "Sean"
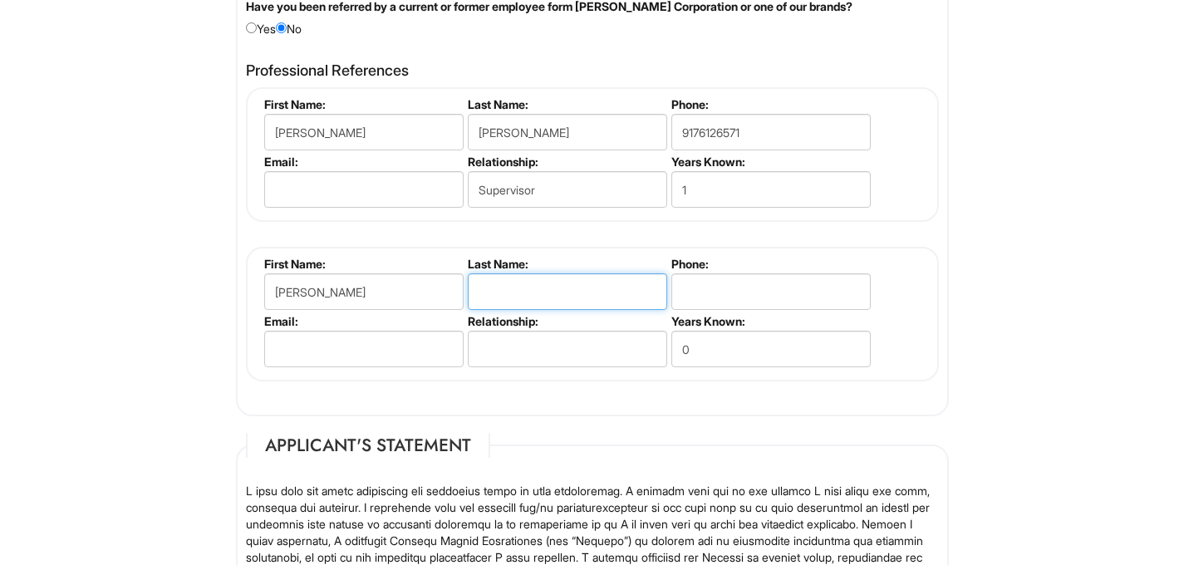
click at [500, 292] on input "text" at bounding box center [567, 291] width 199 height 37
type input "Reid"
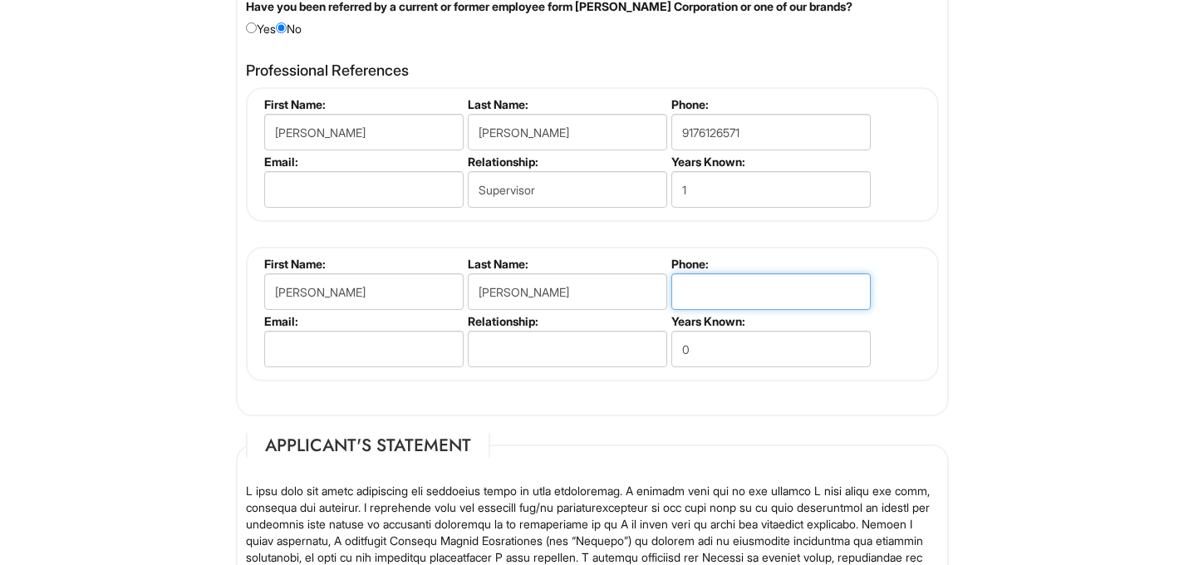
click at [695, 284] on input "tel" at bounding box center [770, 291] width 199 height 37
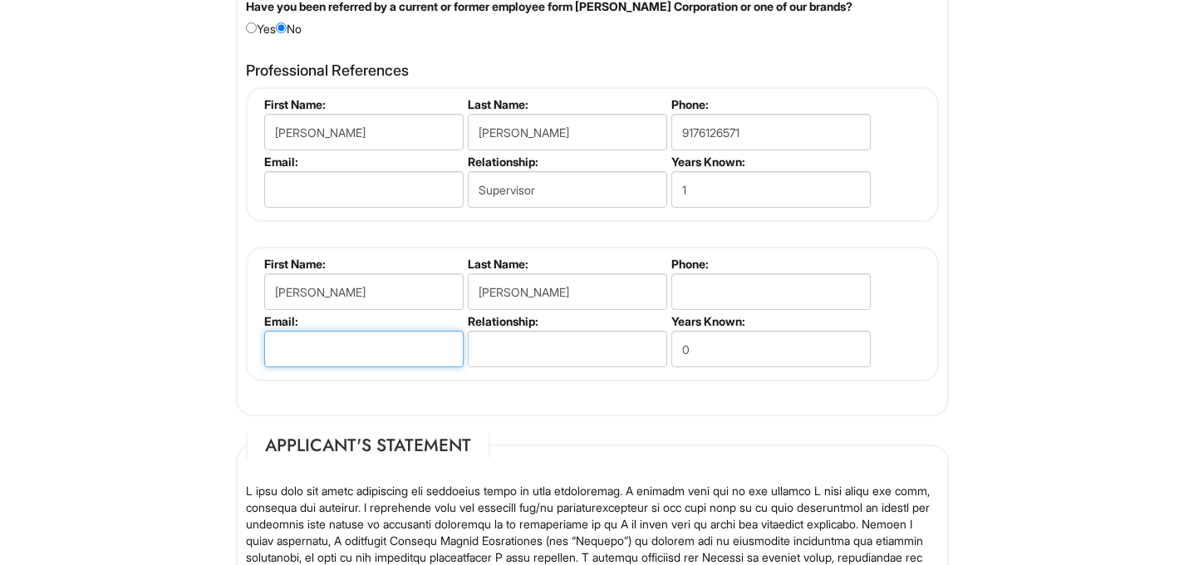
click at [363, 349] on input "email" at bounding box center [363, 349] width 199 height 37
type input "sean.reid@schweigerderm.com"
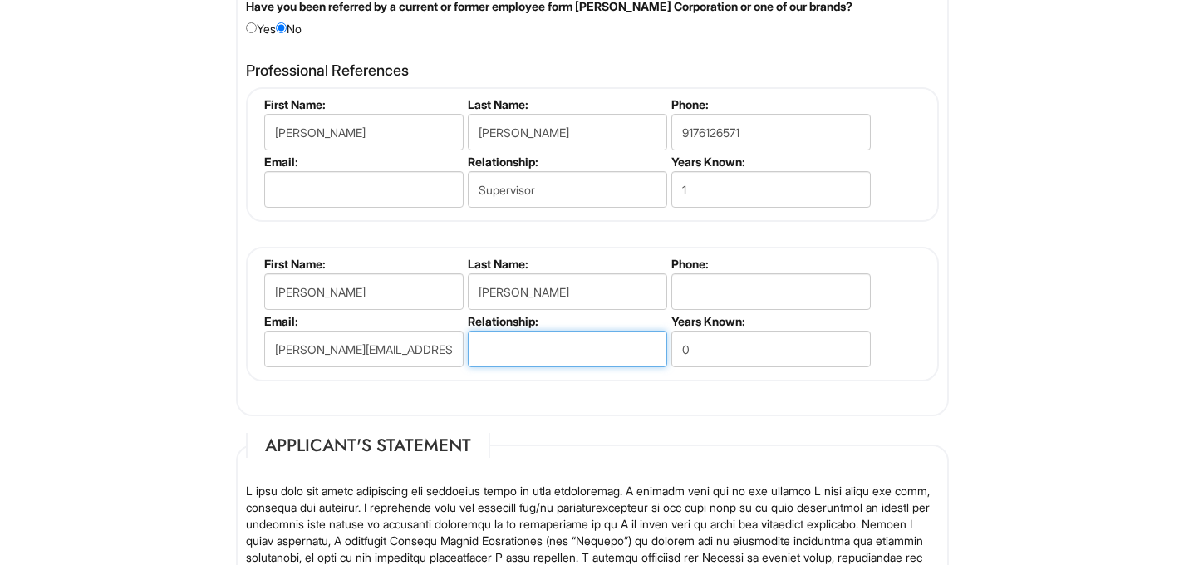
click at [472, 332] on input "text" at bounding box center [567, 349] width 199 height 37
type input "Supervisor"
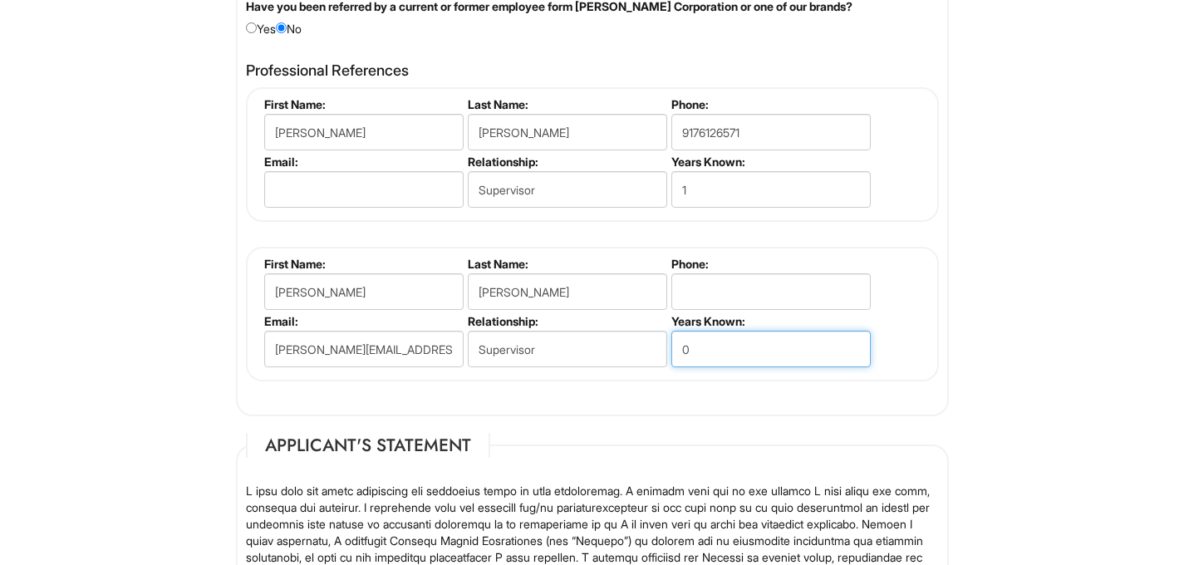
click at [743, 355] on input "0" at bounding box center [770, 349] width 199 height 37
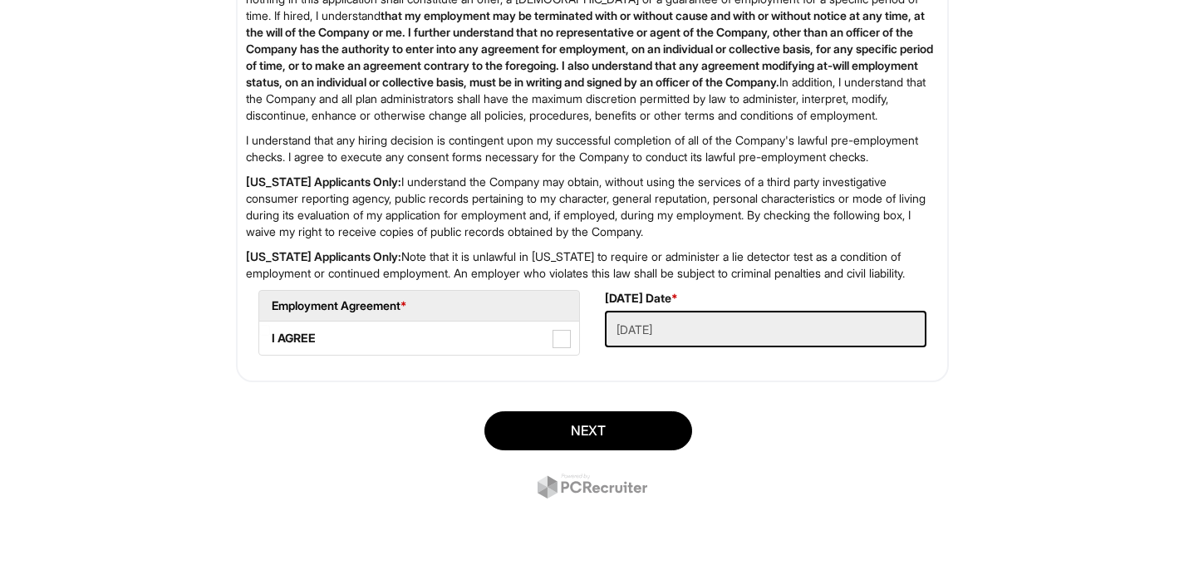
scroll to position [2746, 0]
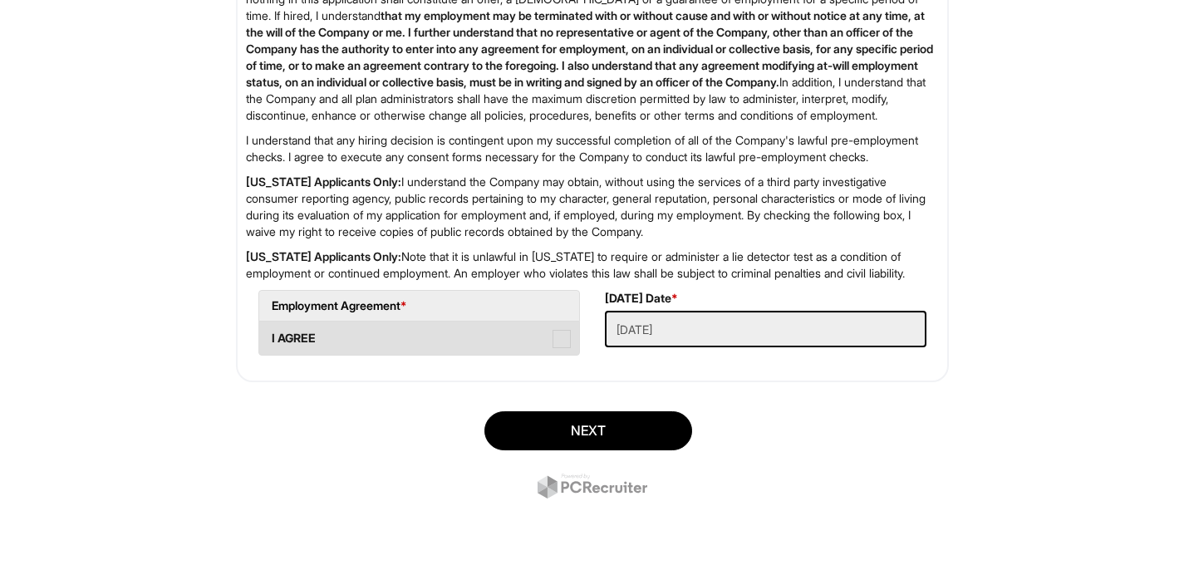
type input "1"
click at [546, 343] on label "I AGREE" at bounding box center [419, 337] width 320 height 33
click at [270, 336] on AGREE "I AGREE" at bounding box center [264, 330] width 11 height 11
checkbox AGREE "true"
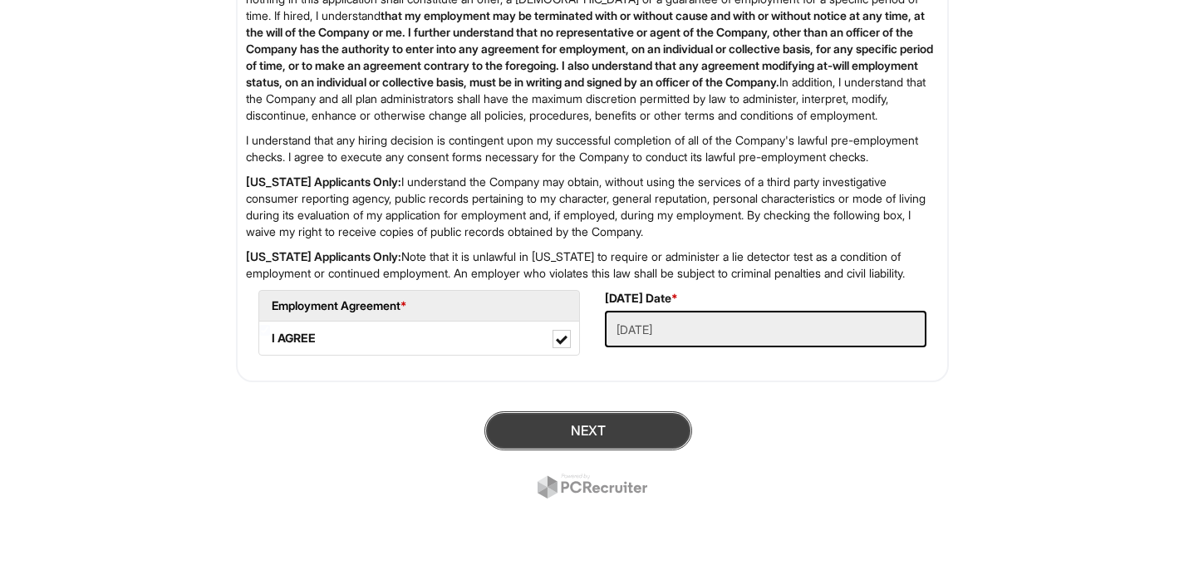
click at [631, 413] on button "Next" at bounding box center [588, 430] width 208 height 39
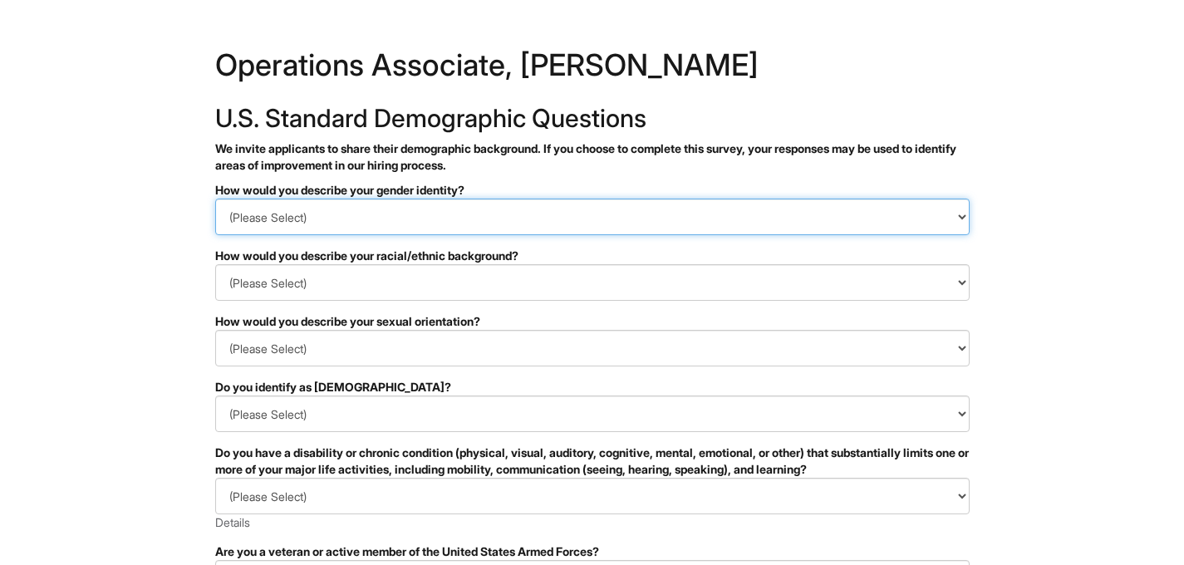
click at [412, 223] on select "(Please Select) Man Woman [DEMOGRAPHIC_DATA] I prefer to self-describe I don't …" at bounding box center [592, 217] width 754 height 37
select select "Woman"
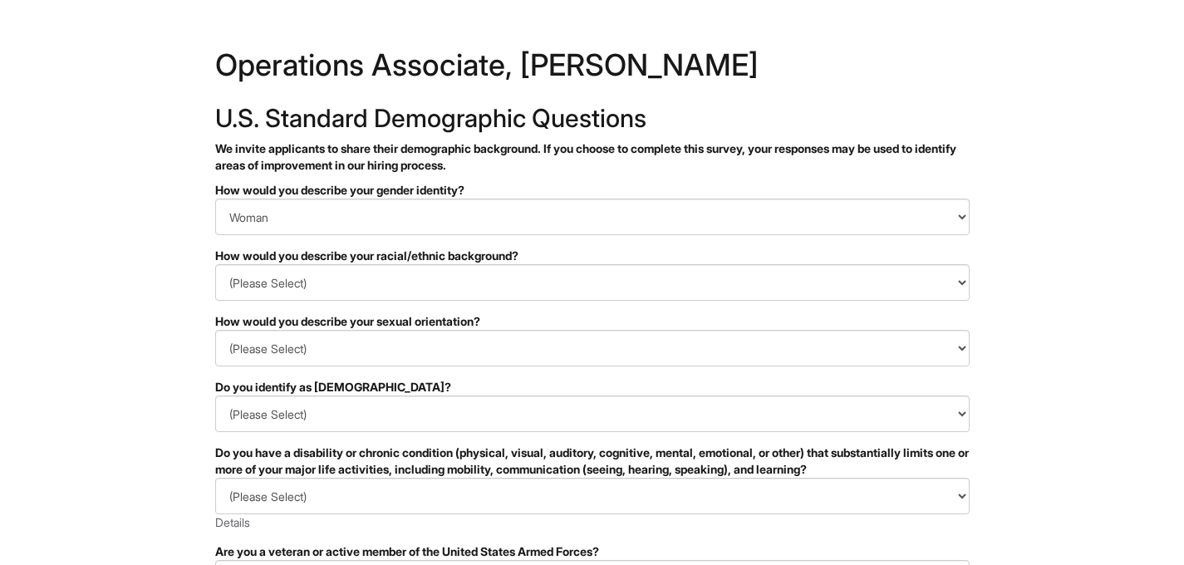
click at [386, 302] on form "PLEASE COMPLETE ALL REQUIRED FIELDS How would you describe your gender identity…" at bounding box center [592, 538] width 754 height 712
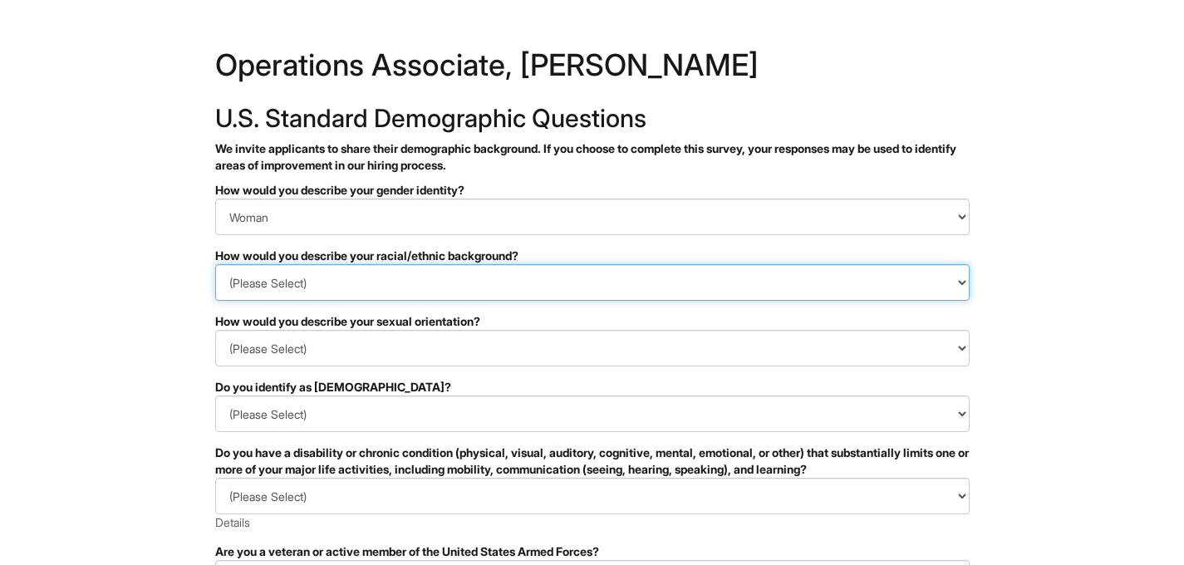
click at [385, 295] on select "(Please Select) [DEMOGRAPHIC_DATA] or of [DEMOGRAPHIC_DATA] descent [DEMOGRAPHI…" at bounding box center [592, 282] width 754 height 37
select select "East Asian"
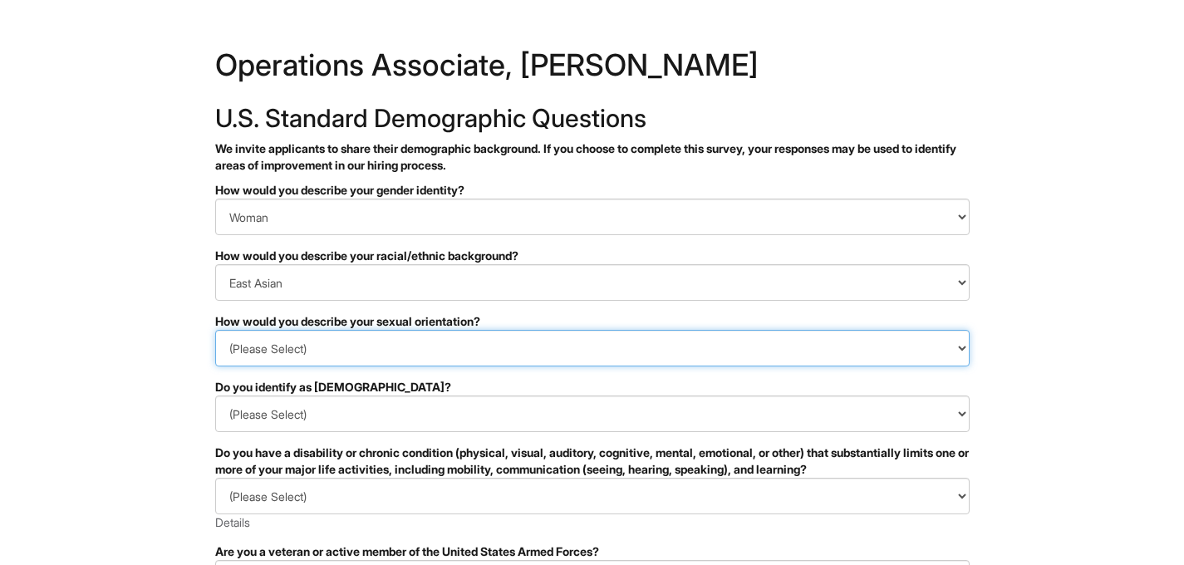
click at [379, 341] on select "(Please Select) [DEMOGRAPHIC_DATA] [DEMOGRAPHIC_DATA] and/or [DEMOGRAPHIC_DATA]…" at bounding box center [592, 348] width 754 height 37
select select "[DEMOGRAPHIC_DATA]"
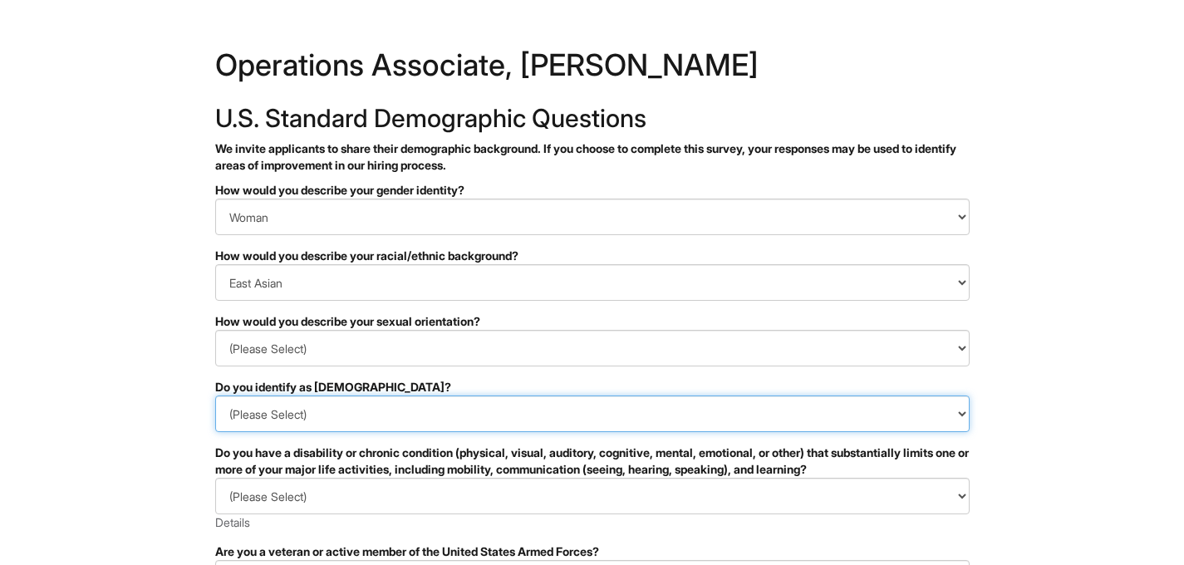
click at [353, 428] on select "(Please Select) Yes No I prefer to self-describe I don't wish to answer" at bounding box center [592, 413] width 754 height 37
select select "No"
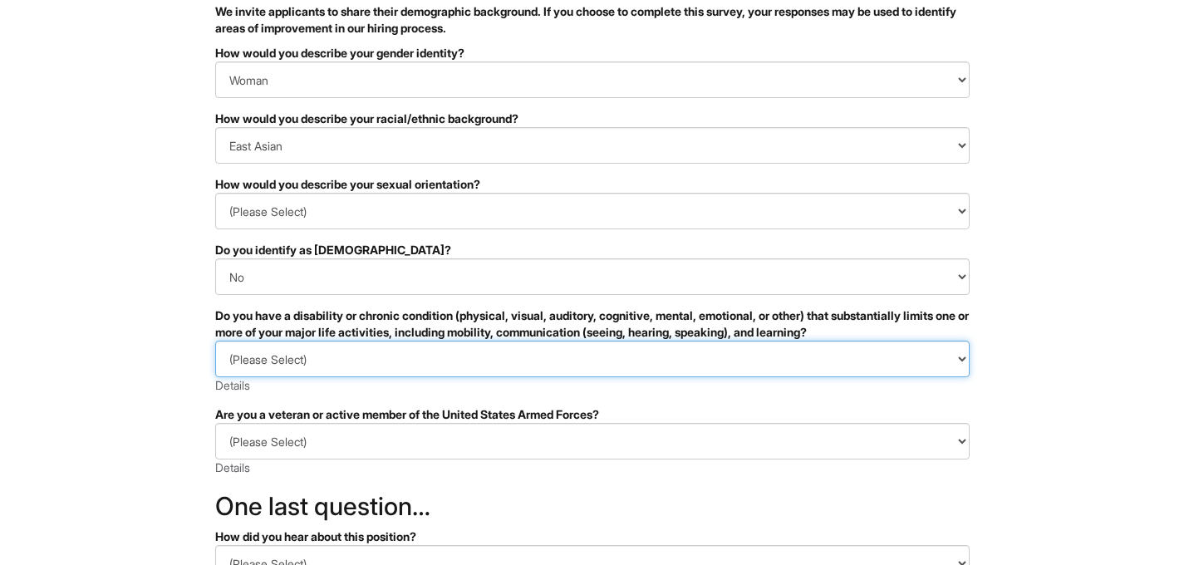
click at [356, 371] on select "(Please Select) YES, I HAVE A DISABILITY (or previously had a disability) NO, I…" at bounding box center [592, 359] width 754 height 37
select select "NO, I DON'T HAVE A DISABILITY"
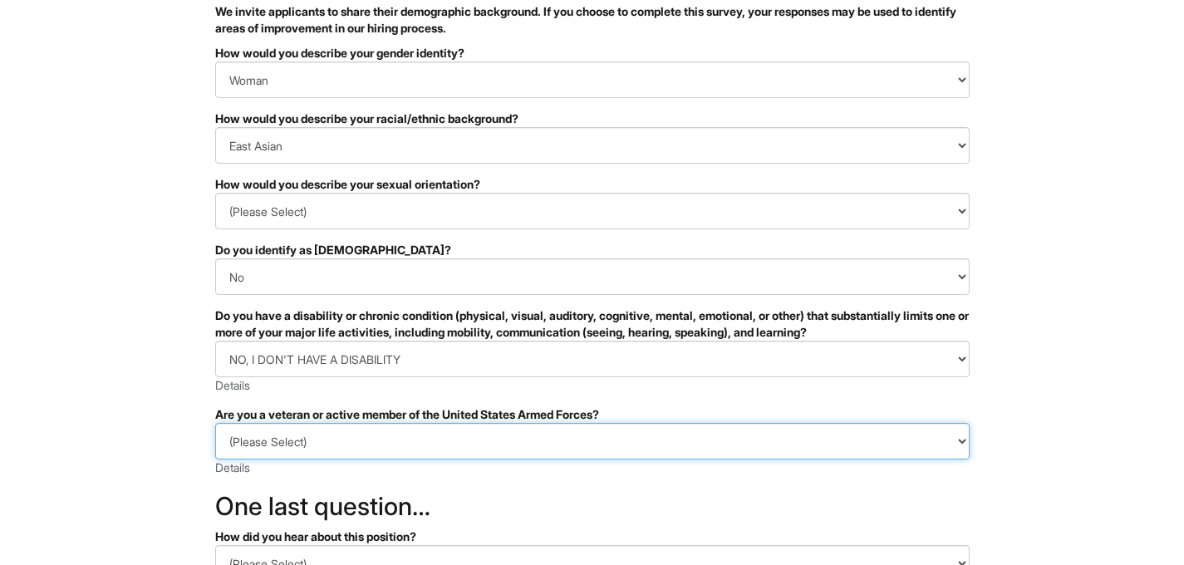
click at [358, 441] on select "(Please Select) I IDENTIFY AS ONE OR MORE OF THE CLASSIFICATIONS OF PROTECTED V…" at bounding box center [592, 441] width 754 height 37
select select "I AM NOT A PROTECTED VETERAN"
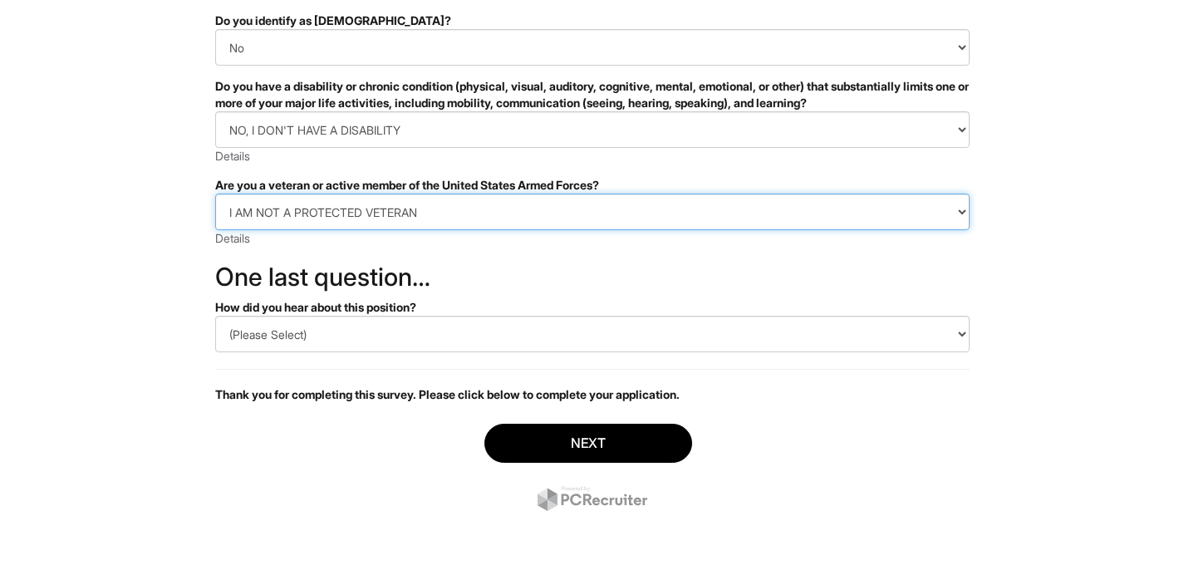
scroll to position [370, 0]
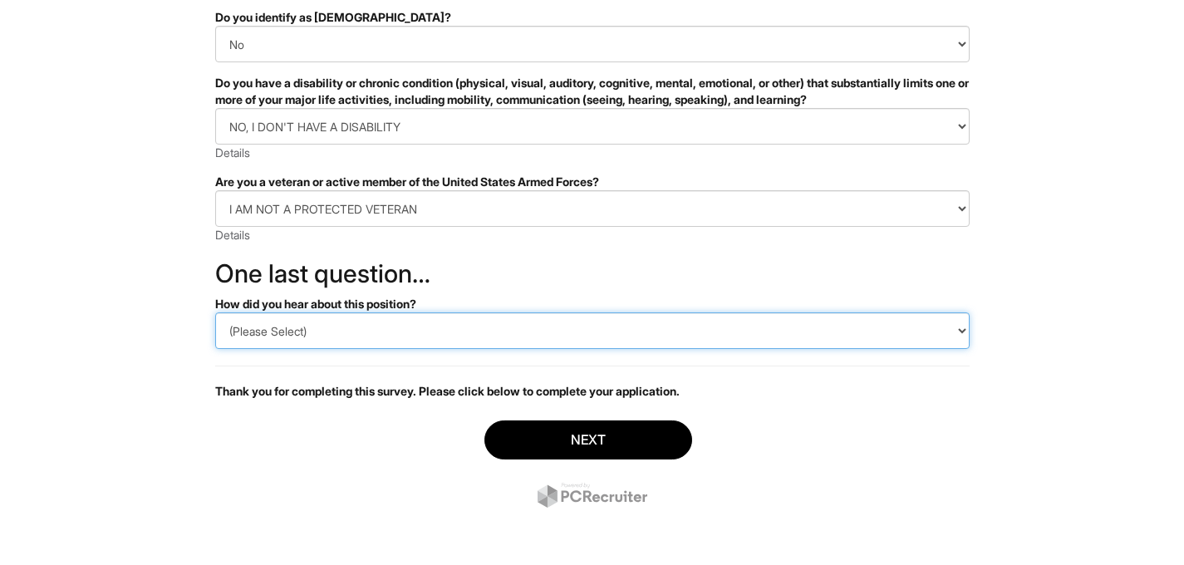
click at [368, 329] on select "(Please Select) CareerBuilder Indeed LinkedIn Monster Referral Other" at bounding box center [592, 330] width 754 height 37
select select "LinkedIn"
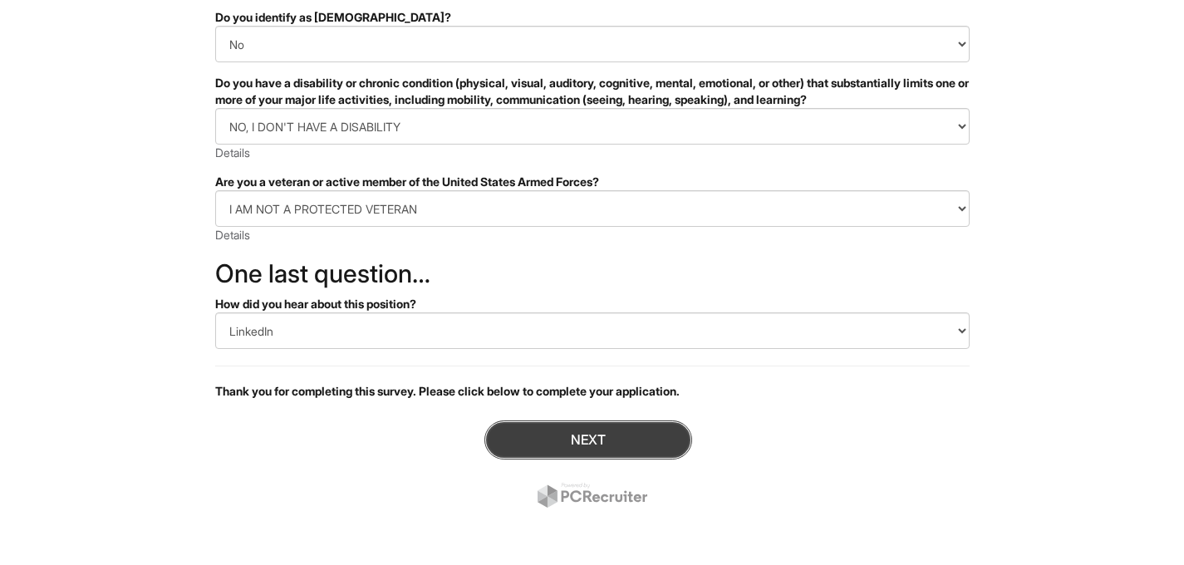
click at [506, 432] on button "Next" at bounding box center [588, 439] width 208 height 39
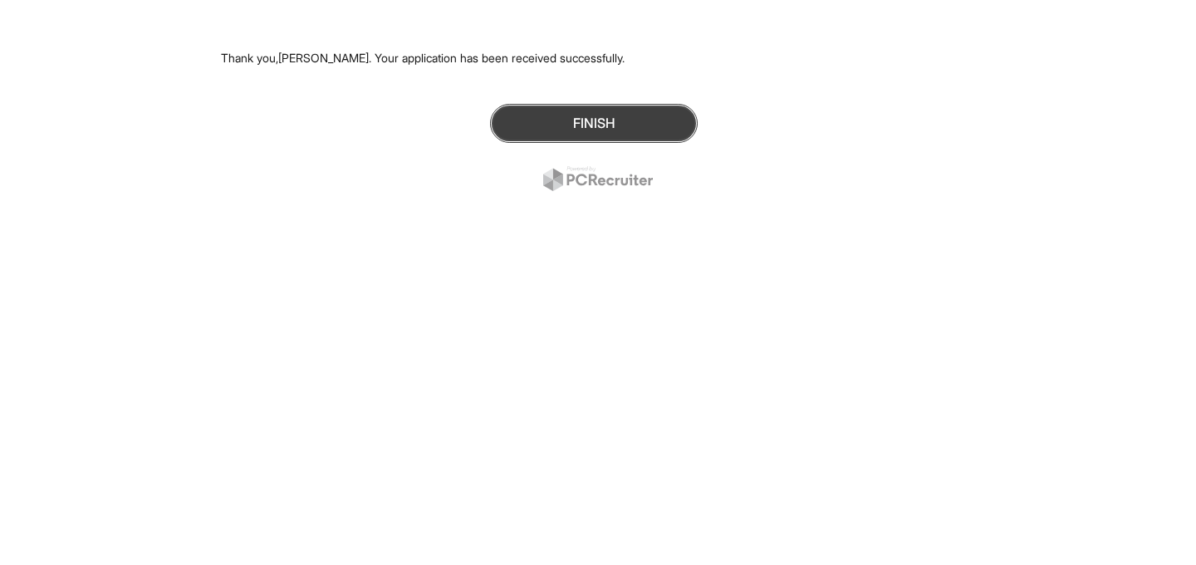
click at [562, 109] on button "Finish" at bounding box center [594, 123] width 208 height 39
